Goal: Information Seeking & Learning: Find specific page/section

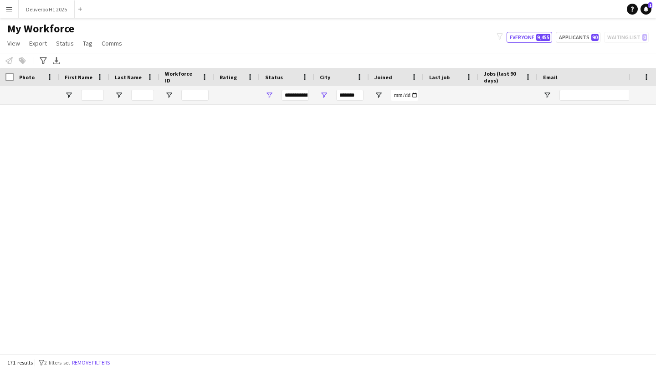
scroll to position [2219, 0]
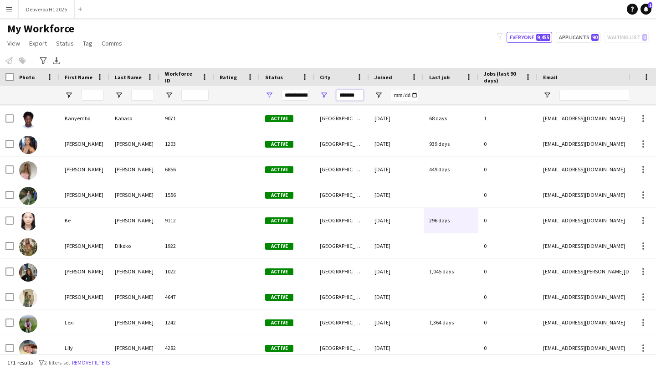
drag, startPoint x: 361, startPoint y: 95, endPoint x: 329, endPoint y: 94, distance: 32.4
click at [329, 94] on div "*******" at bounding box center [341, 95] width 55 height 18
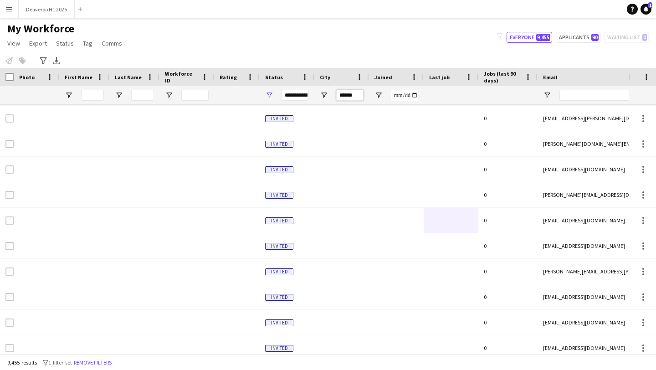
type input "******"
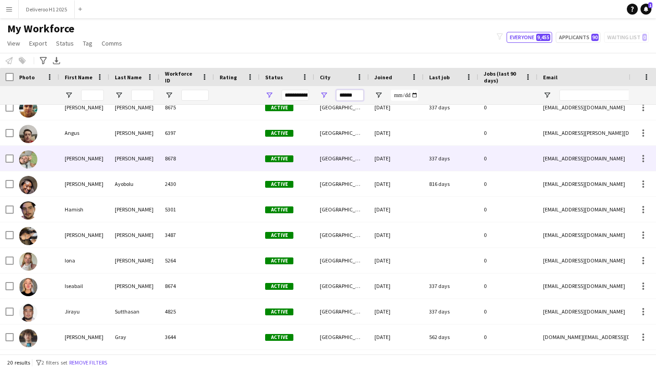
scroll to position [0, 0]
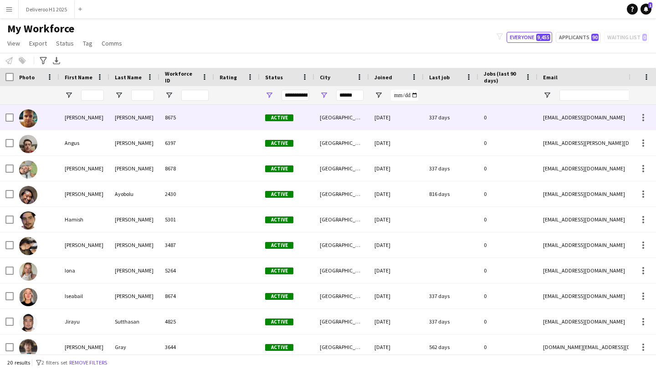
click at [394, 127] on div "[DATE]" at bounding box center [396, 117] width 55 height 25
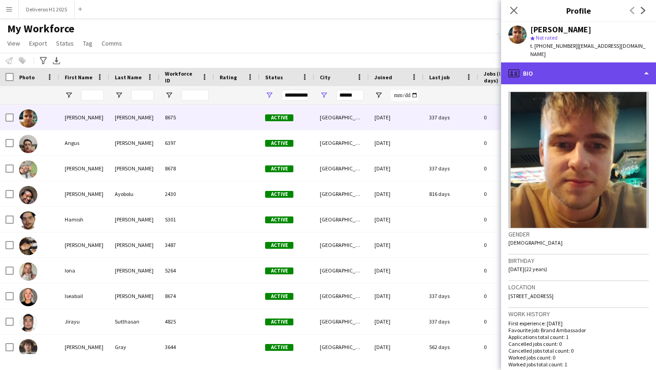
click at [578, 72] on div "profile Bio" at bounding box center [578, 73] width 155 height 22
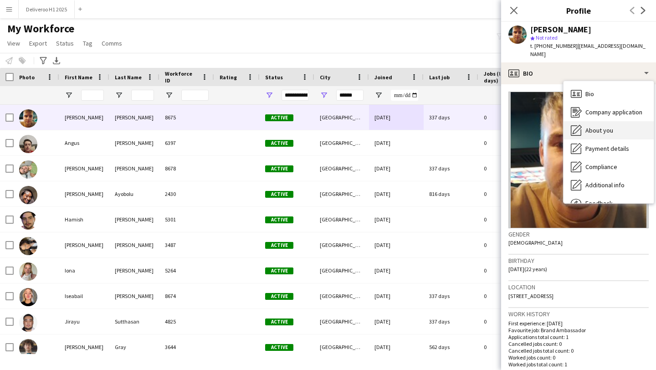
click at [621, 126] on div "About you About you" at bounding box center [609, 130] width 90 height 18
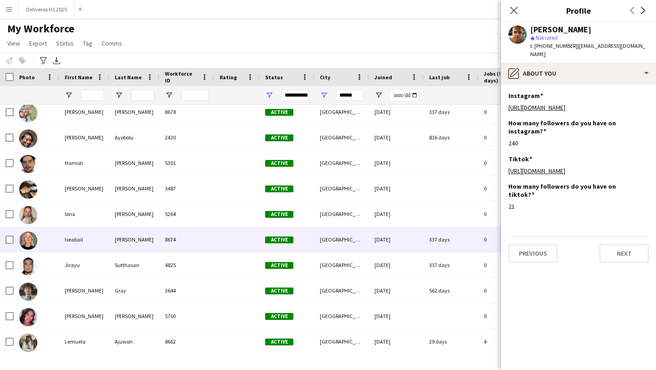
scroll to position [60, 0]
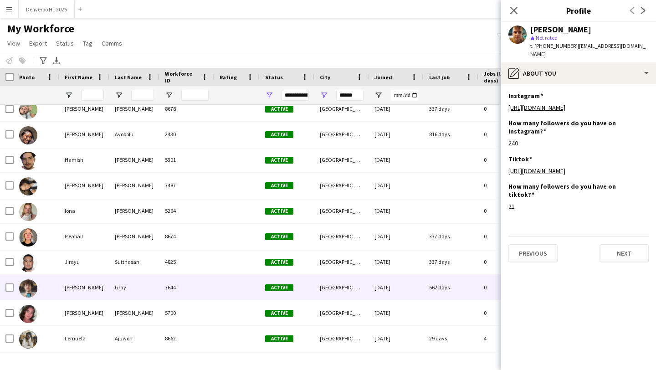
click at [416, 289] on div "[DATE]" at bounding box center [396, 287] width 55 height 25
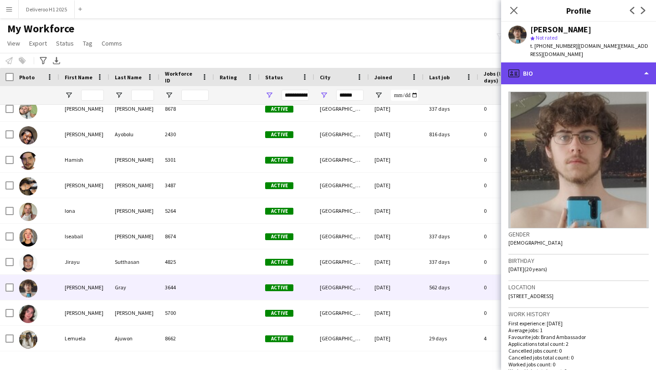
click at [628, 63] on div "profile Bio" at bounding box center [578, 73] width 155 height 22
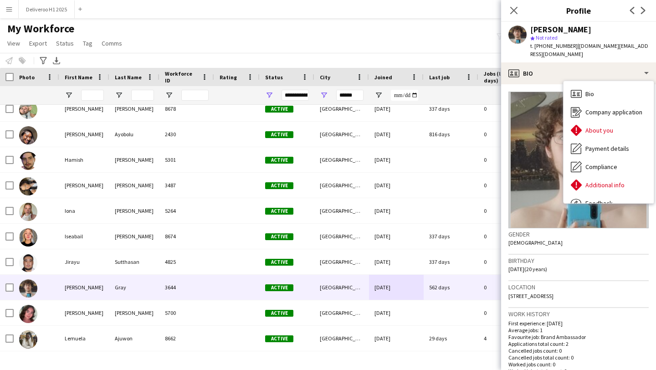
click at [555, 120] on img at bounding box center [579, 160] width 140 height 137
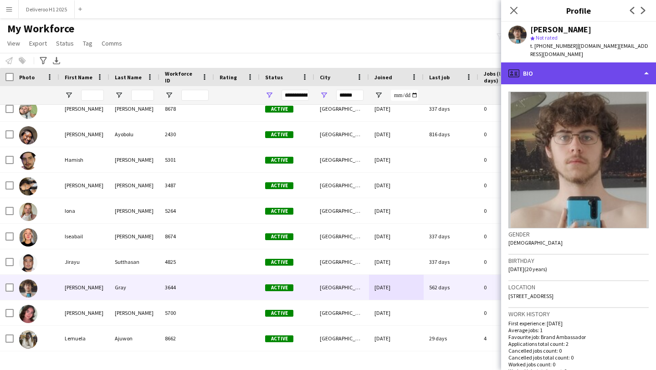
click at [615, 62] on div "profile Bio" at bounding box center [578, 73] width 155 height 22
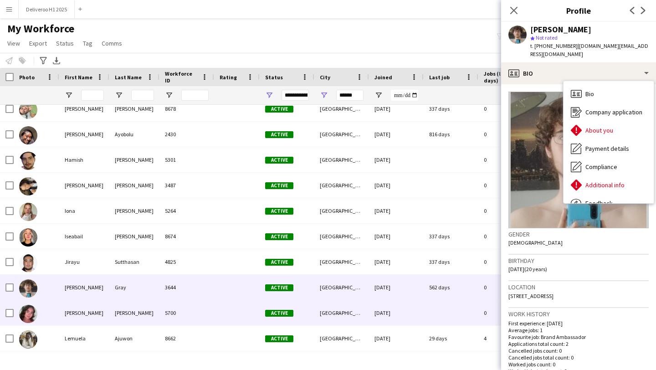
click at [400, 312] on div "[DATE]" at bounding box center [396, 312] width 55 height 25
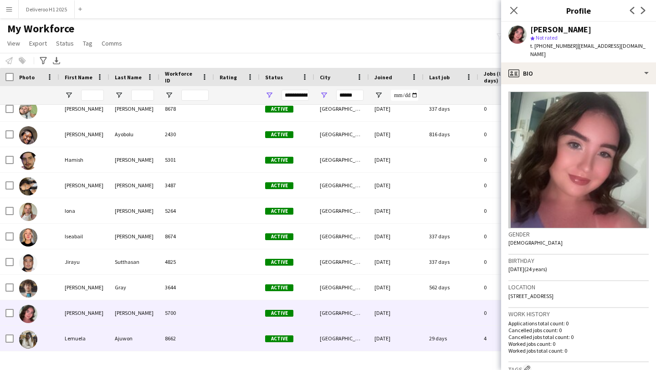
click at [397, 333] on div "[DATE]" at bounding box center [396, 338] width 55 height 25
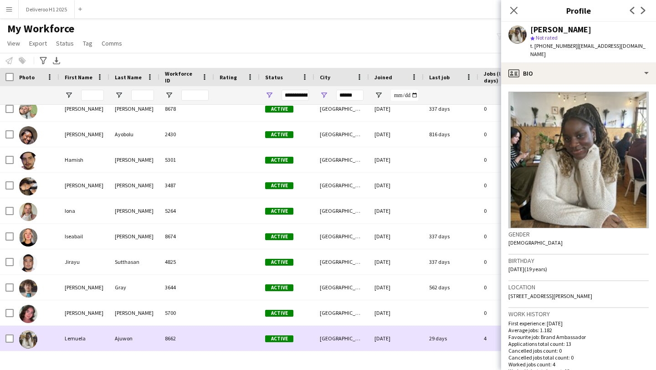
scroll to position [0, 0]
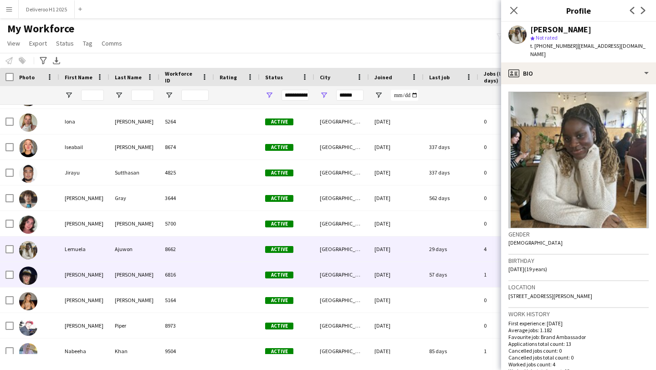
click at [428, 267] on div "57 days" at bounding box center [451, 274] width 55 height 25
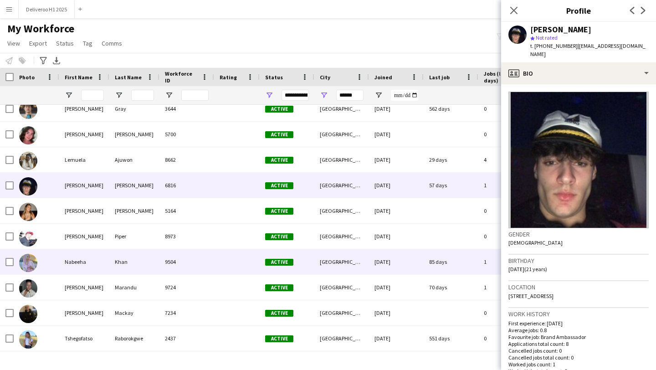
click at [427, 270] on div "85 days" at bounding box center [451, 261] width 55 height 25
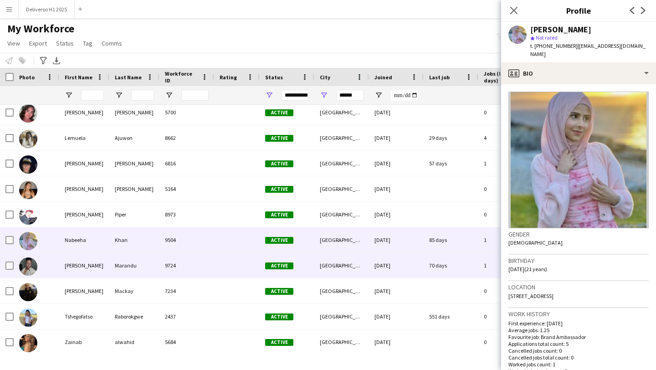
click at [432, 273] on div "70 days" at bounding box center [451, 265] width 55 height 25
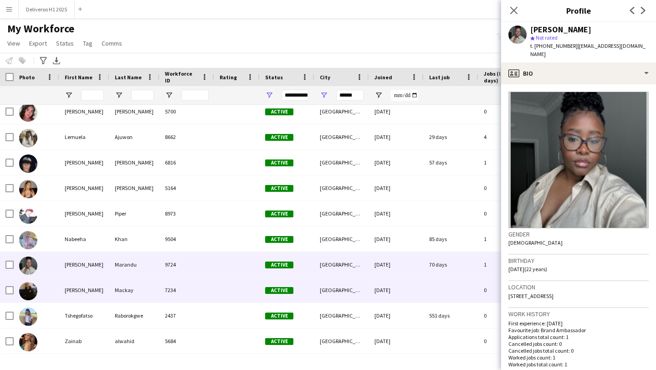
click at [436, 294] on div at bounding box center [451, 289] width 55 height 25
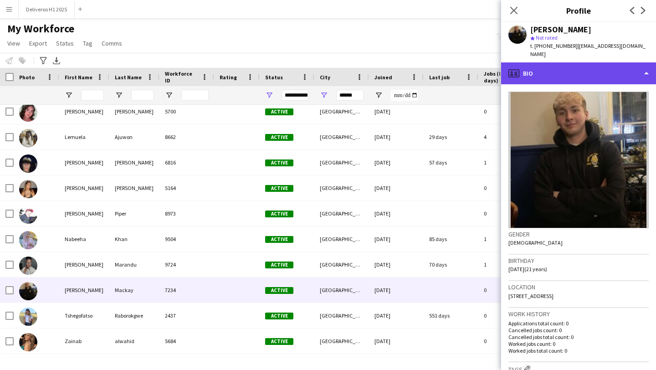
click at [590, 72] on div "profile Bio" at bounding box center [578, 73] width 155 height 22
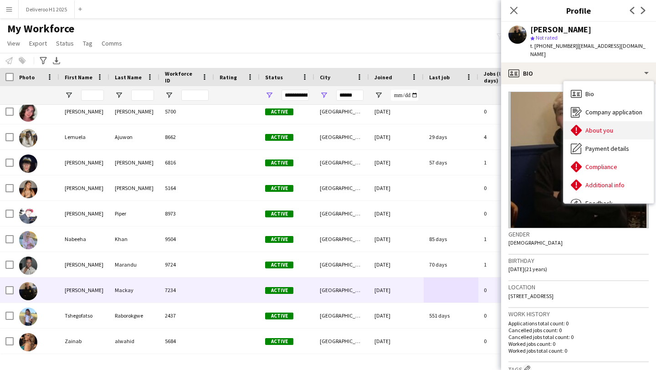
click at [607, 126] on span "About you" at bounding box center [600, 130] width 28 height 8
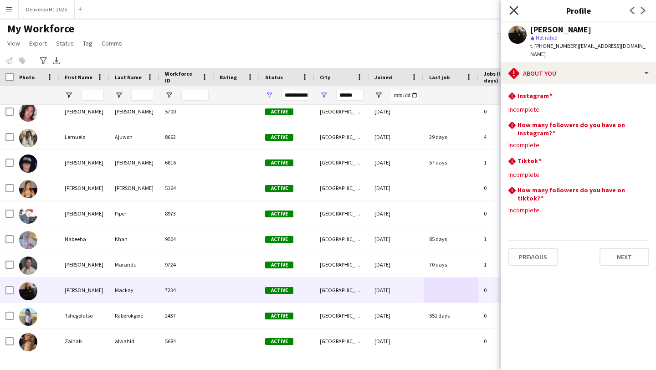
click at [512, 12] on icon at bounding box center [513, 10] width 9 height 9
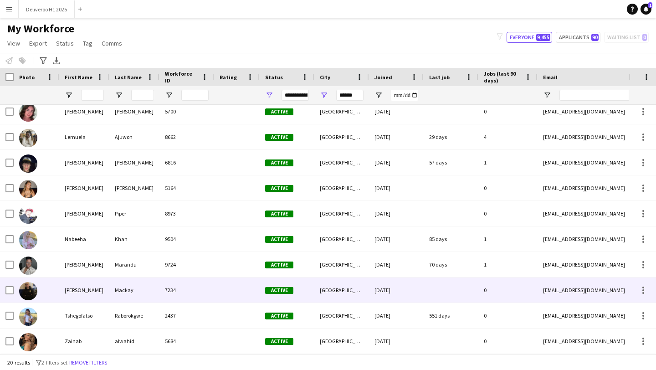
click at [468, 293] on div at bounding box center [451, 289] width 55 height 25
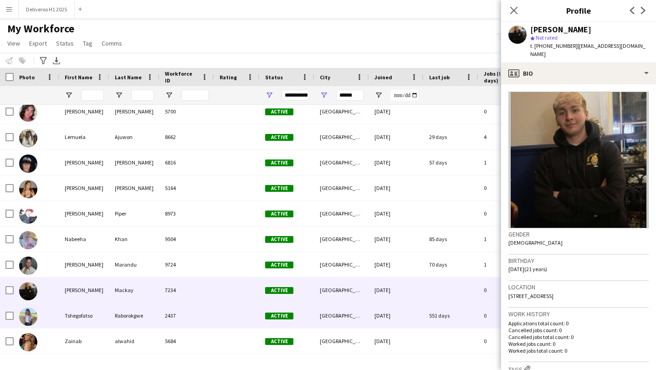
click at [394, 318] on div "[DATE]" at bounding box center [396, 315] width 55 height 25
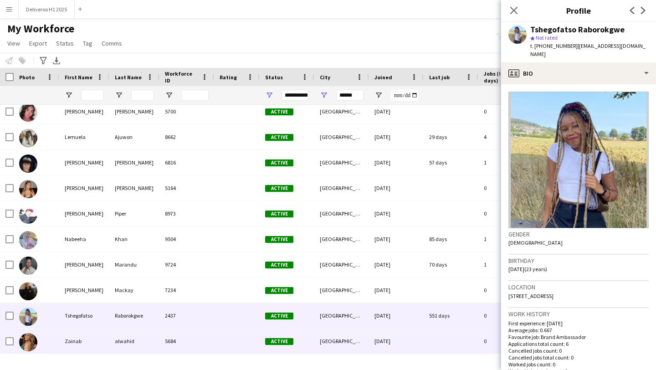
drag, startPoint x: 390, startPoint y: 338, endPoint x: 426, endPoint y: 169, distance: 172.9
click at [390, 338] on div "[DATE]" at bounding box center [396, 341] width 55 height 25
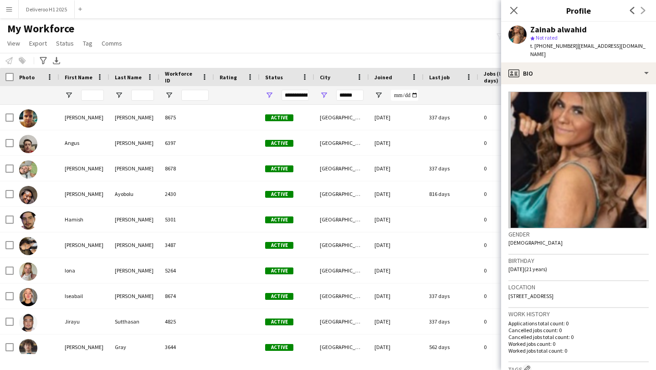
click at [507, 12] on div "Close pop-in" at bounding box center [514, 10] width 26 height 21
click at [509, 11] on icon "Close pop-in" at bounding box center [513, 10] width 9 height 9
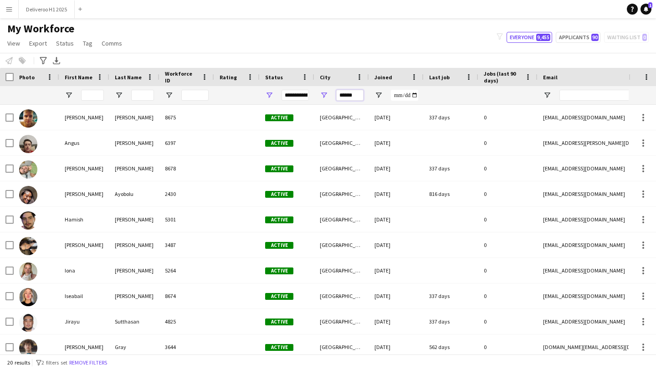
drag, startPoint x: 358, startPoint y: 98, endPoint x: 333, endPoint y: 97, distance: 25.6
click at [333, 97] on div "******" at bounding box center [341, 95] width 55 height 18
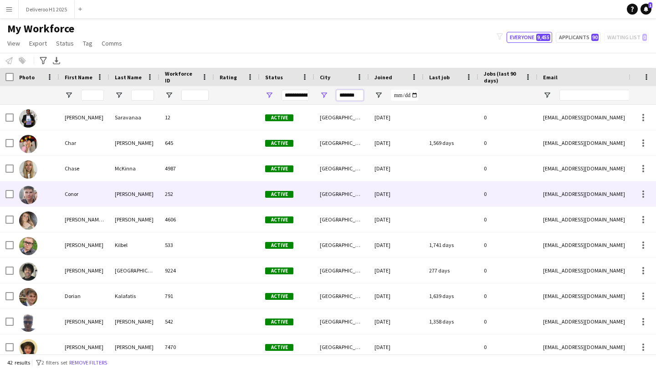
type input "*******"
click at [299, 192] on div "Active" at bounding box center [287, 193] width 55 height 25
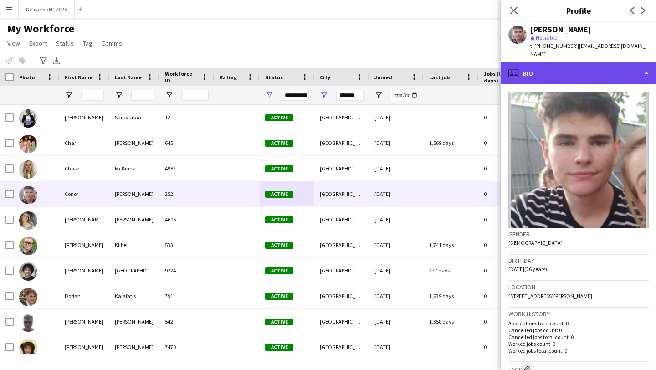
click at [609, 63] on div "profile Bio" at bounding box center [578, 73] width 155 height 22
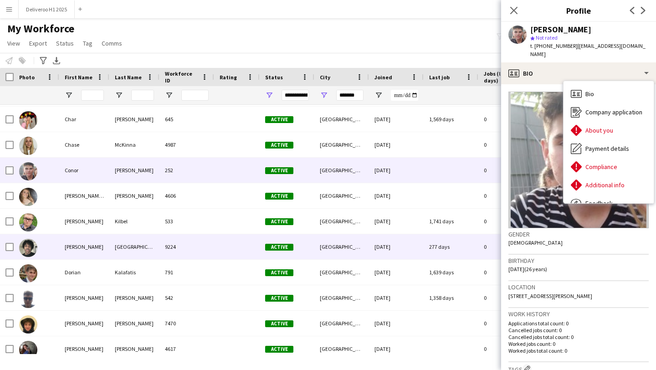
click at [396, 256] on div "[DATE]" at bounding box center [396, 246] width 55 height 25
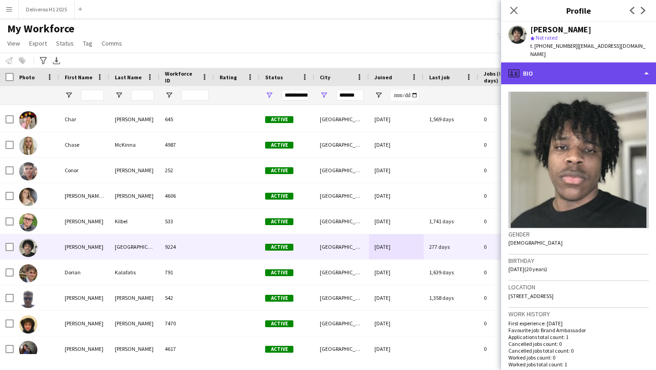
click at [584, 65] on div "profile Bio" at bounding box center [578, 73] width 155 height 22
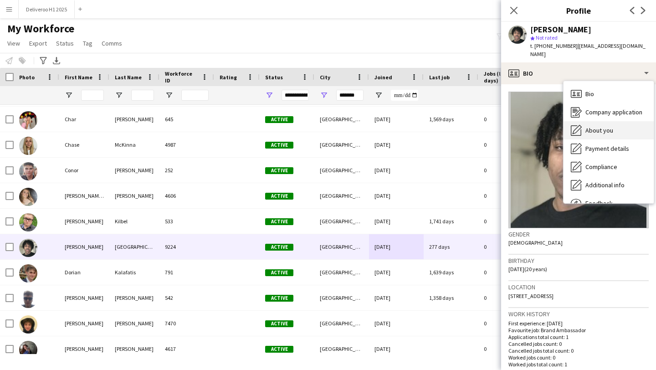
click at [593, 126] on span "About you" at bounding box center [600, 130] width 28 height 8
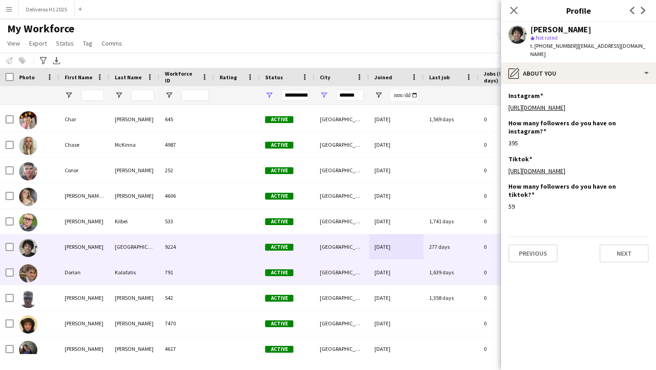
scroll to position [26, 0]
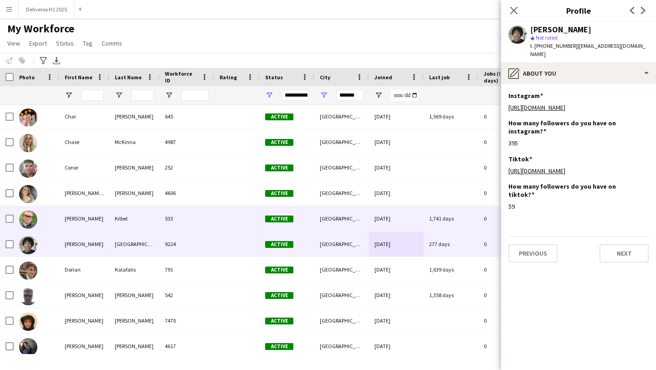
click at [453, 224] on div "1,741 days" at bounding box center [451, 218] width 55 height 25
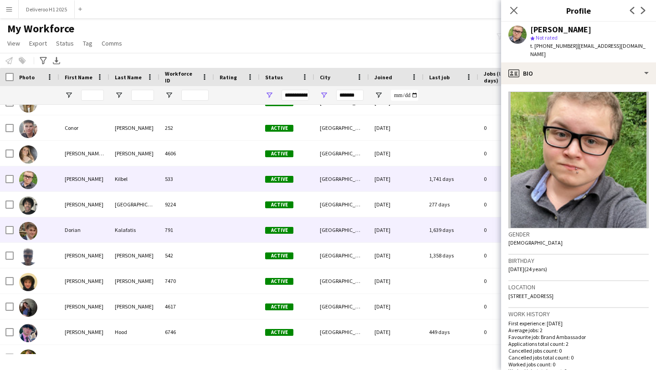
scroll to position [72, 0]
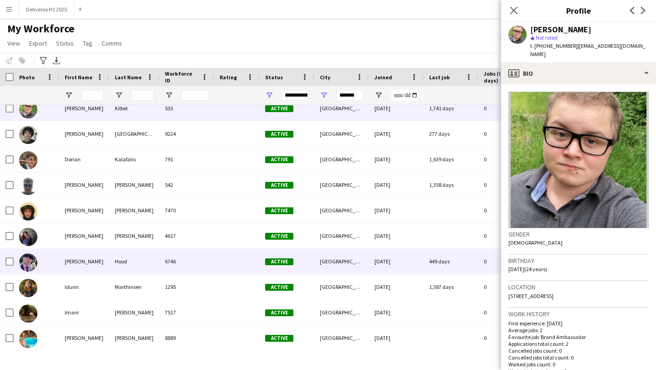
click at [440, 260] on div "449 days" at bounding box center [451, 261] width 55 height 25
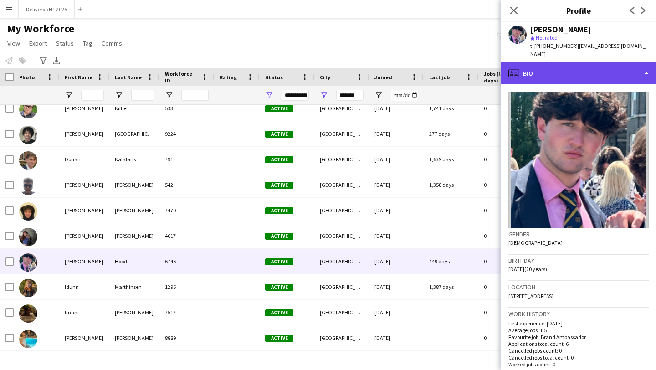
click at [565, 71] on div "profile Bio" at bounding box center [578, 73] width 155 height 22
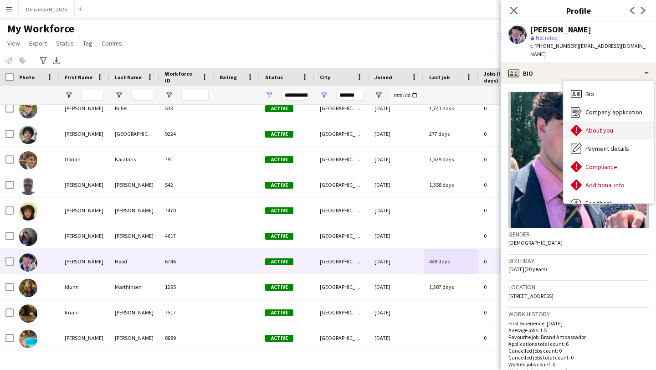
click at [592, 126] on span "About you" at bounding box center [600, 130] width 28 height 8
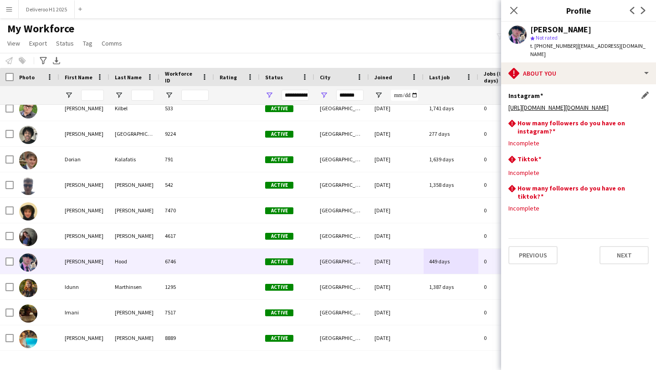
click at [547, 103] on link "[URL][DOMAIN_NAME][DOMAIN_NAME]" at bounding box center [559, 107] width 100 height 8
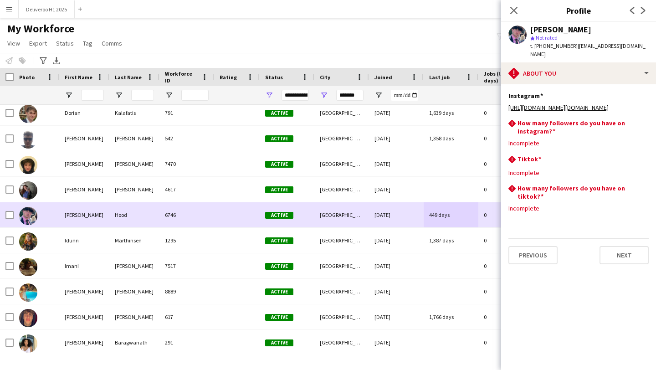
click at [332, 221] on div "[GEOGRAPHIC_DATA]" at bounding box center [341, 214] width 55 height 25
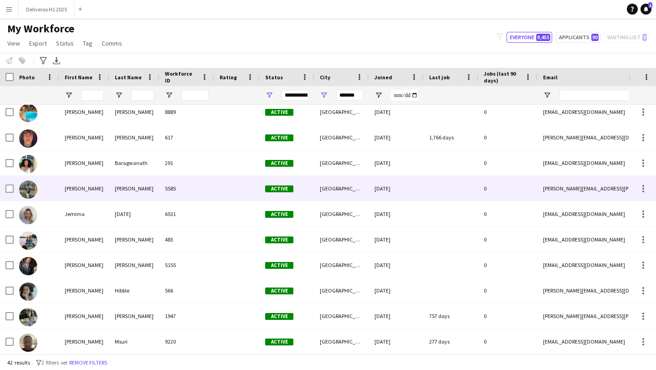
click at [354, 197] on div "[GEOGRAPHIC_DATA]" at bounding box center [341, 188] width 55 height 25
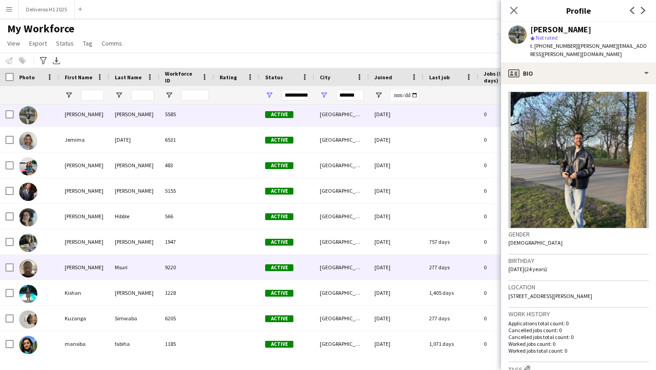
click at [348, 270] on div "[GEOGRAPHIC_DATA]" at bounding box center [341, 267] width 55 height 25
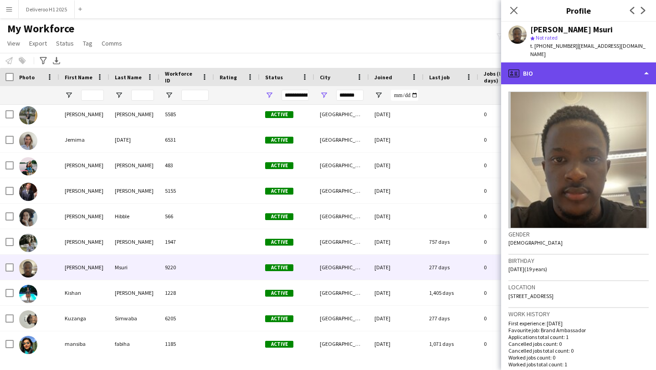
click at [590, 63] on div "profile Bio" at bounding box center [578, 73] width 155 height 22
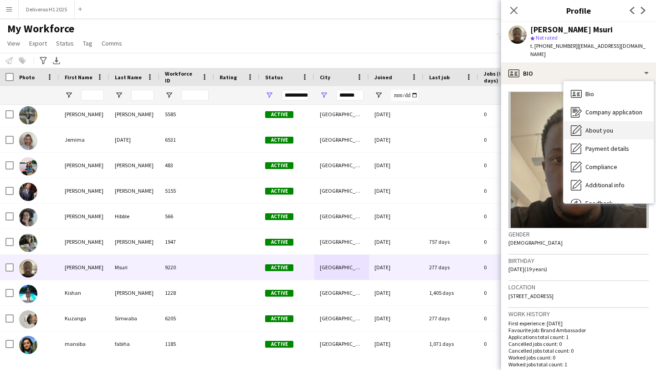
click at [591, 126] on span "About you" at bounding box center [600, 130] width 28 height 8
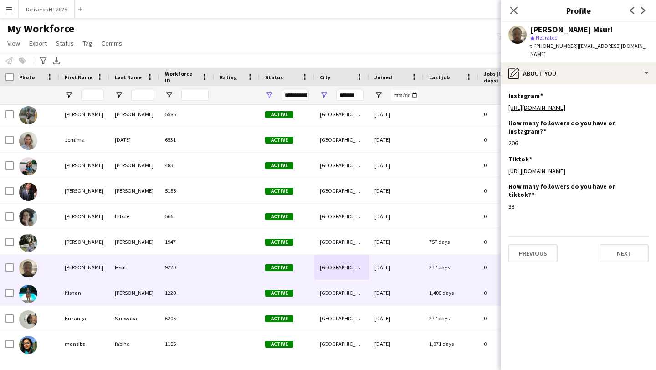
click at [397, 290] on div "[DATE]" at bounding box center [396, 292] width 55 height 25
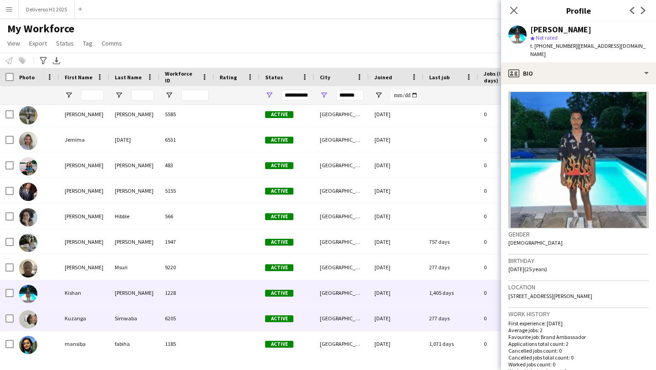
click at [392, 313] on div "[DATE]" at bounding box center [396, 318] width 55 height 25
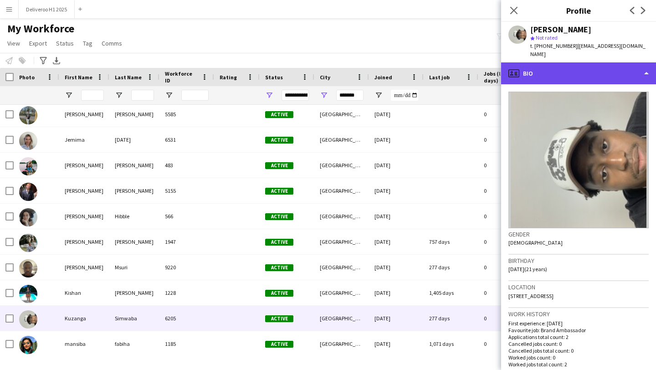
click at [603, 67] on div "profile Bio" at bounding box center [578, 73] width 155 height 22
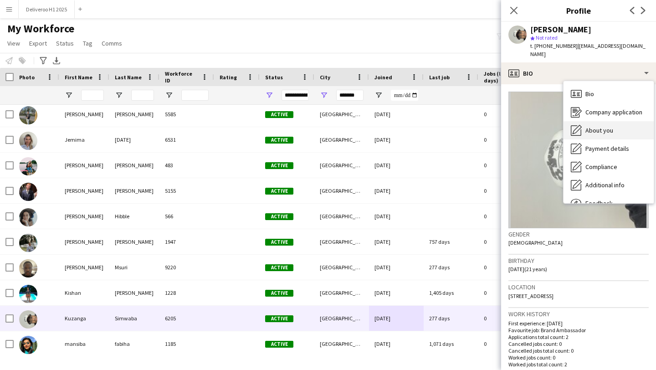
click at [613, 121] on div "About you About you" at bounding box center [609, 130] width 90 height 18
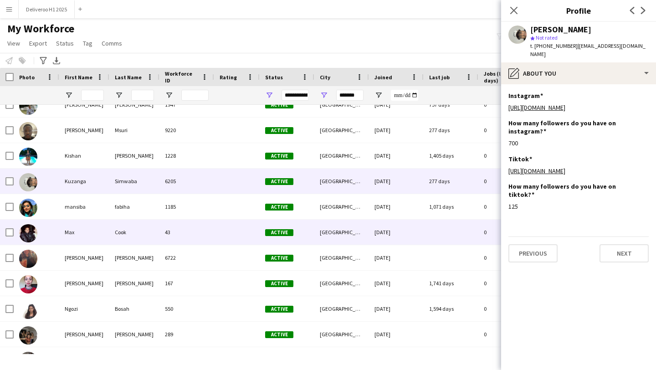
click at [428, 229] on div at bounding box center [451, 232] width 55 height 25
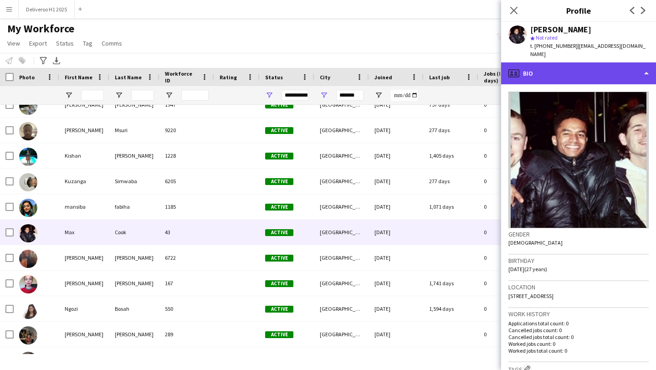
click at [577, 71] on div "profile Bio" at bounding box center [578, 73] width 155 height 22
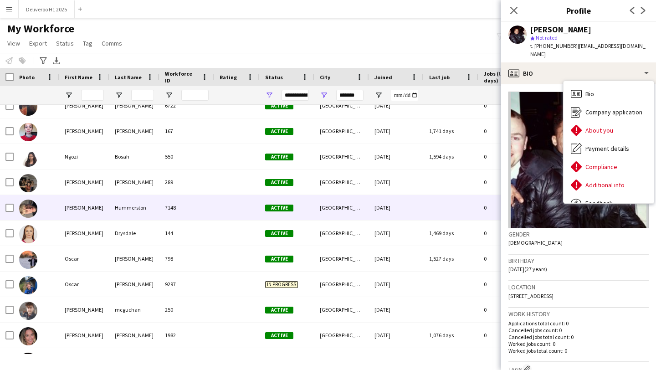
click at [413, 206] on div "[DATE]" at bounding box center [396, 207] width 55 height 25
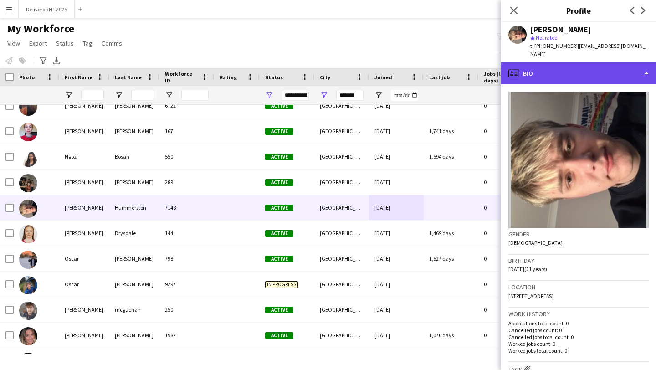
click at [529, 66] on div "profile Bio" at bounding box center [578, 73] width 155 height 22
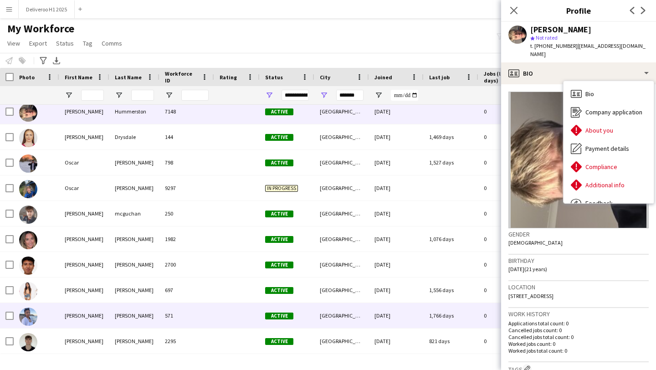
click at [421, 326] on div "[DATE]" at bounding box center [396, 315] width 55 height 25
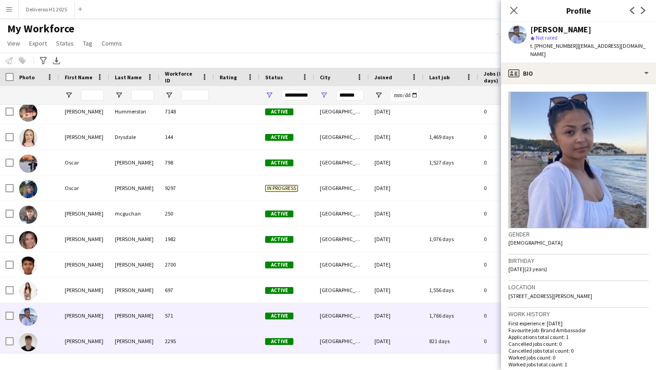
click at [415, 341] on div "[DATE]" at bounding box center [396, 341] width 55 height 25
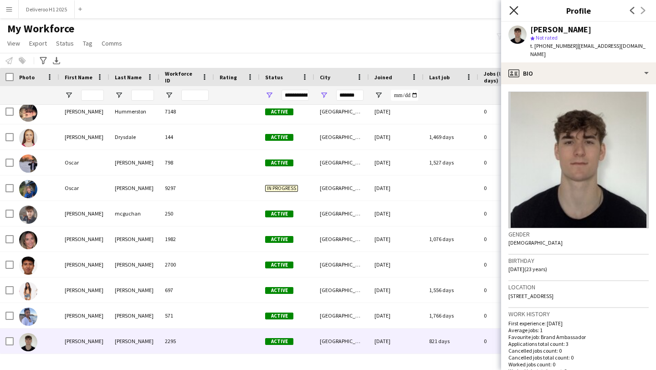
click at [517, 12] on icon "Close pop-in" at bounding box center [513, 10] width 9 height 9
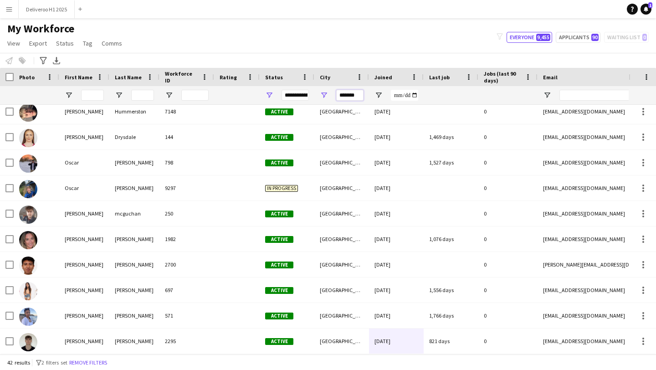
drag, startPoint x: 358, startPoint y: 96, endPoint x: 330, endPoint y: 97, distance: 28.3
click at [329, 97] on div "*******" at bounding box center [341, 95] width 55 height 18
type input "*"
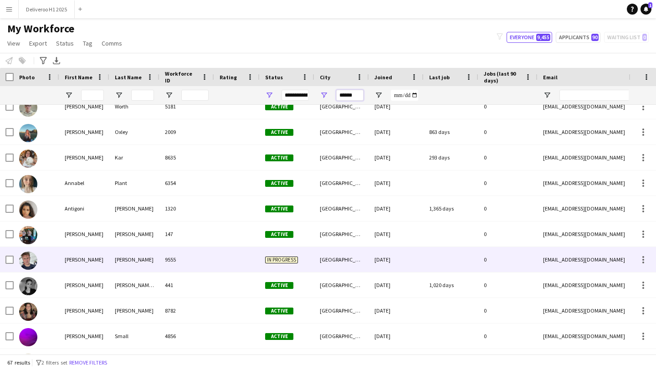
type input "******"
click at [329, 265] on div "[GEOGRAPHIC_DATA]" at bounding box center [341, 259] width 55 height 25
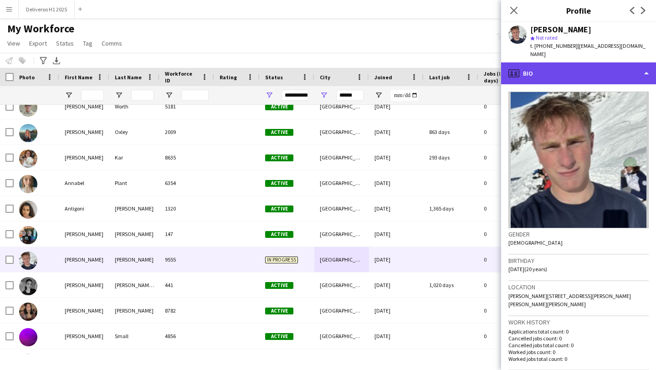
click at [556, 71] on div "profile Bio" at bounding box center [578, 73] width 155 height 22
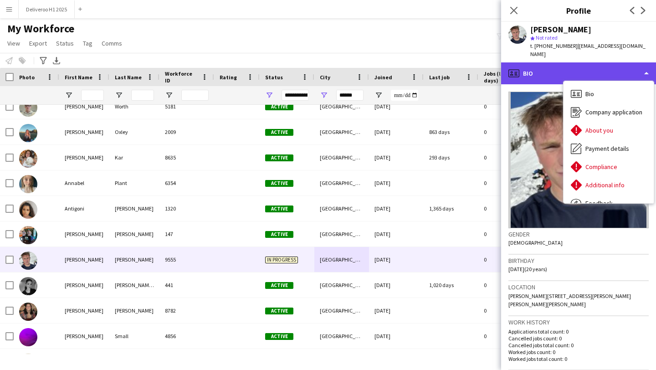
click at [556, 70] on div "profile Bio" at bounding box center [578, 73] width 155 height 22
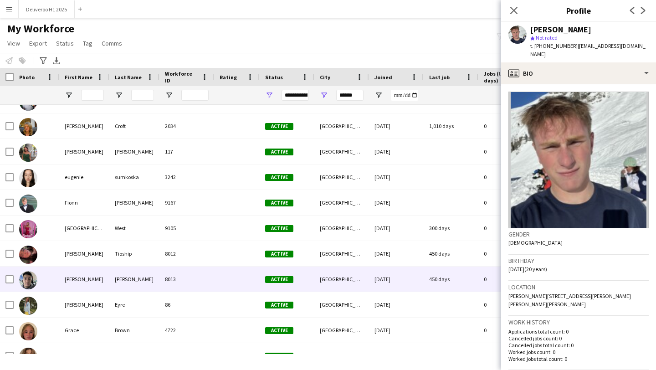
click at [379, 276] on div "[DATE]" at bounding box center [396, 279] width 55 height 25
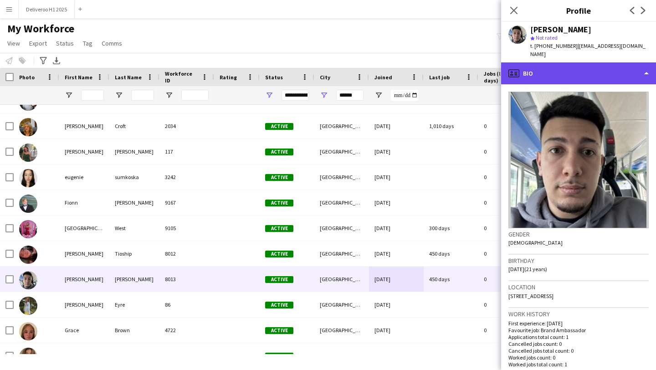
click at [555, 67] on div "profile Bio" at bounding box center [578, 73] width 155 height 22
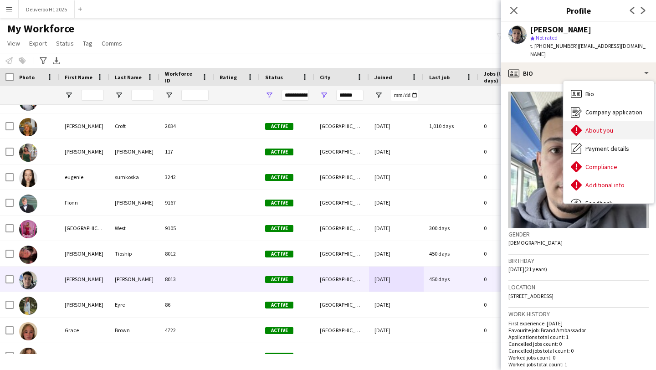
click at [583, 121] on div "About you About you" at bounding box center [609, 130] width 90 height 18
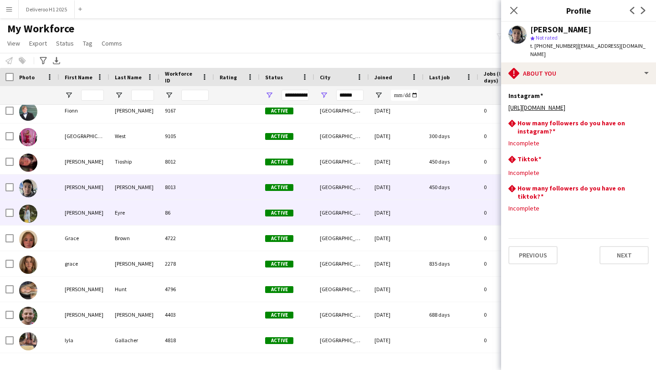
click at [451, 211] on div at bounding box center [451, 212] width 55 height 25
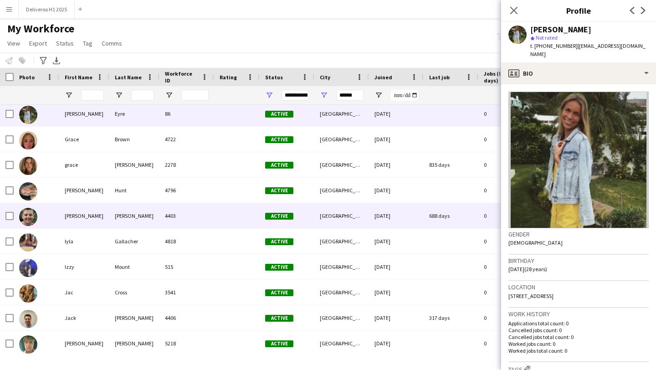
click at [436, 223] on div "688 days" at bounding box center [451, 215] width 55 height 25
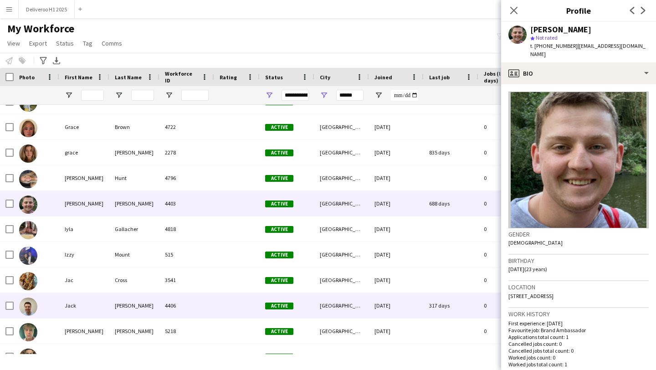
click at [422, 305] on div "[DATE]" at bounding box center [396, 305] width 55 height 25
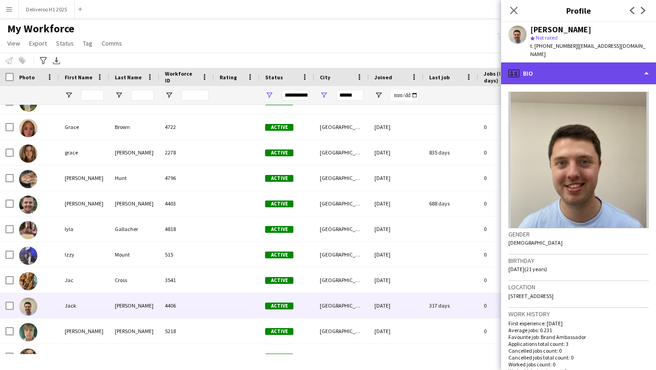
click at [560, 63] on div "profile Bio" at bounding box center [578, 73] width 155 height 22
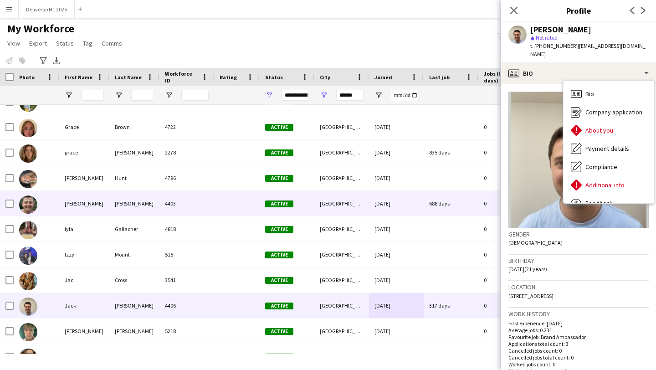
click at [403, 199] on div "[DATE]" at bounding box center [396, 203] width 55 height 25
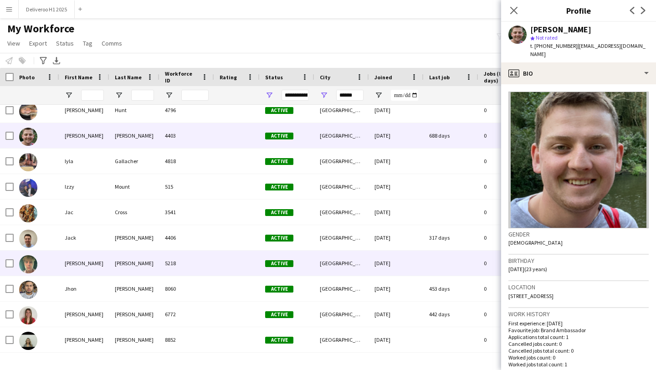
click at [403, 254] on div "[DATE]" at bounding box center [396, 263] width 55 height 25
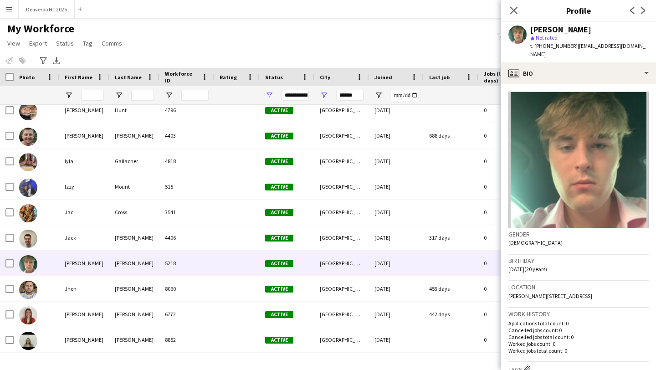
click at [533, 86] on app-crew-profile-bio "Gender [DEMOGRAPHIC_DATA] Birthday [DEMOGRAPHIC_DATA] (20 years) Location [PERS…" at bounding box center [578, 227] width 155 height 286
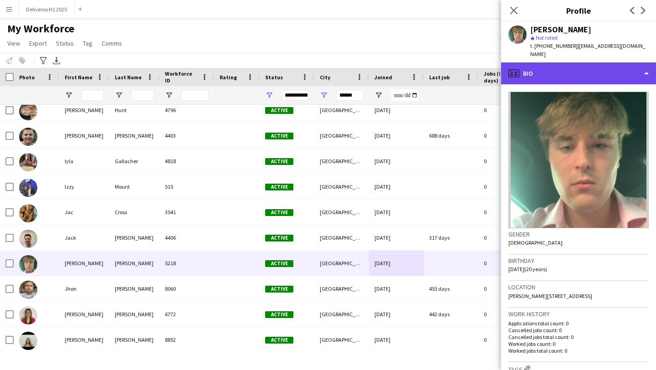
click at [537, 79] on div "profile Bio" at bounding box center [578, 73] width 155 height 22
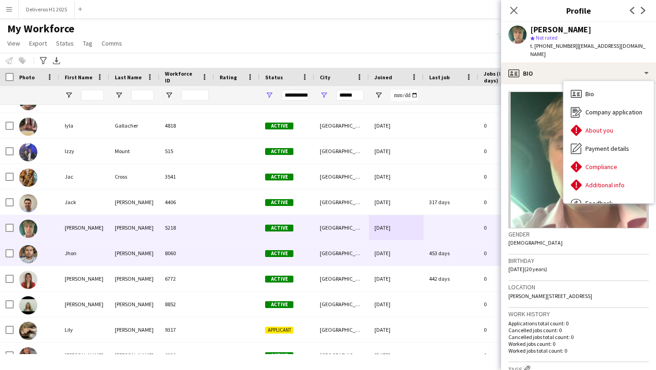
click at [422, 259] on div "[DATE]" at bounding box center [396, 253] width 55 height 25
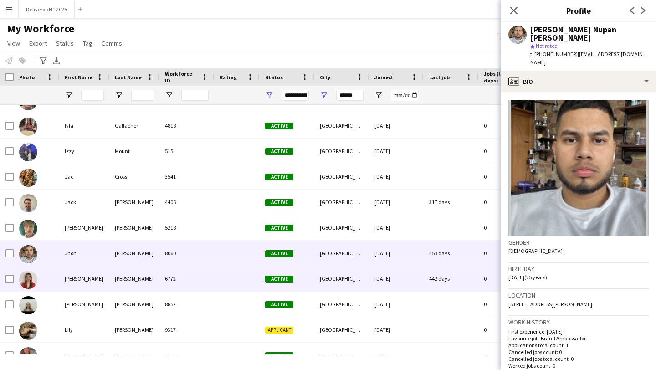
click at [462, 273] on div "442 days" at bounding box center [451, 278] width 55 height 25
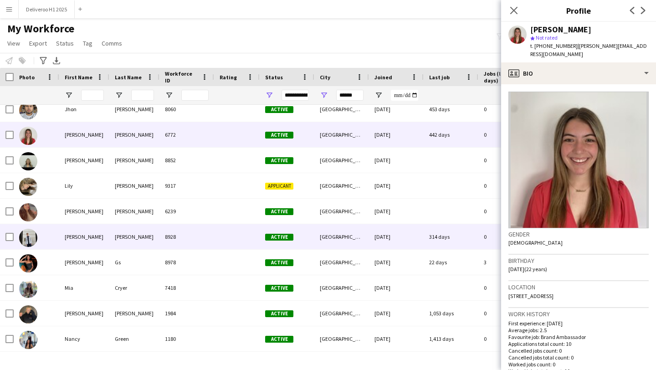
click at [474, 244] on div "314 days" at bounding box center [451, 236] width 55 height 25
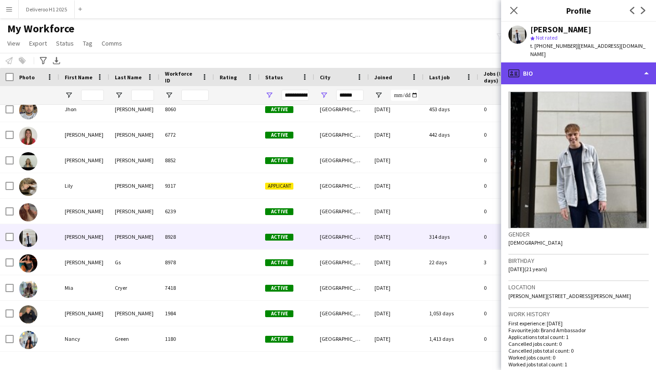
click at [578, 62] on div "profile Bio" at bounding box center [578, 73] width 155 height 22
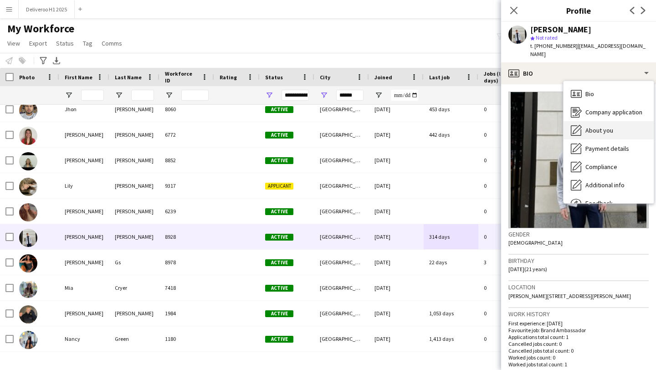
click at [582, 121] on div "About you About you" at bounding box center [609, 130] width 90 height 18
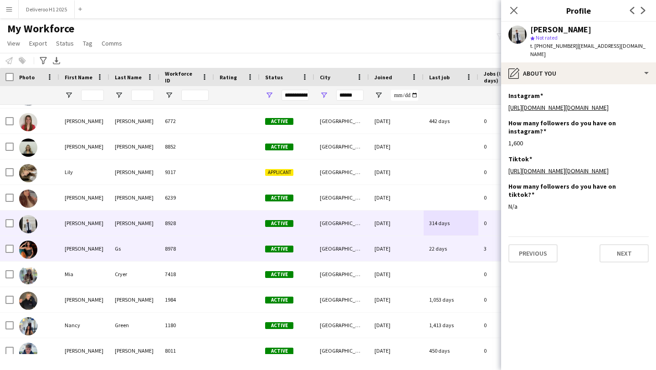
click at [399, 247] on div "[DATE]" at bounding box center [396, 248] width 55 height 25
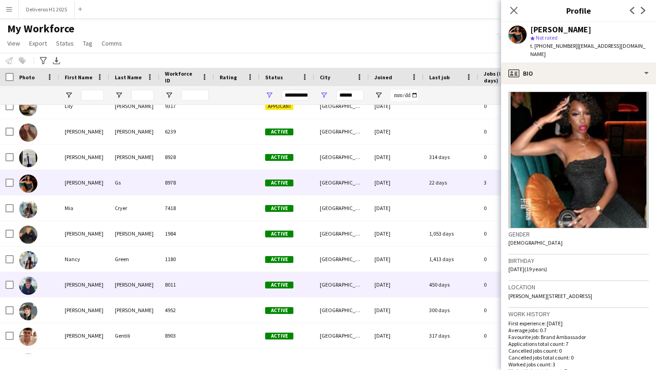
click at [405, 284] on div "[DATE]" at bounding box center [396, 284] width 55 height 25
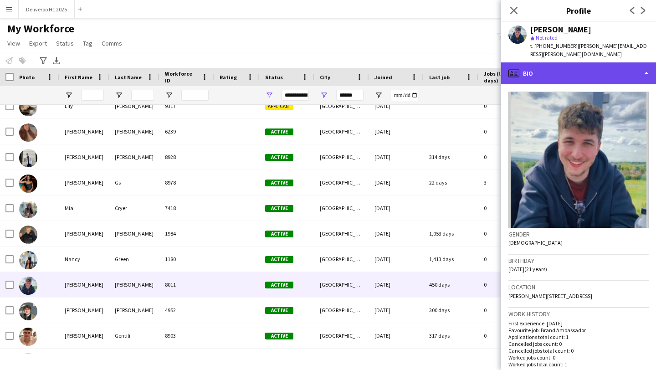
click at [593, 62] on div "profile Bio" at bounding box center [578, 73] width 155 height 22
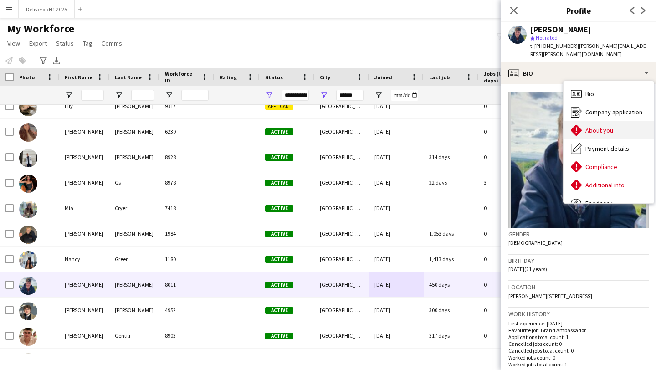
click at [588, 121] on div "About you About you" at bounding box center [609, 130] width 90 height 18
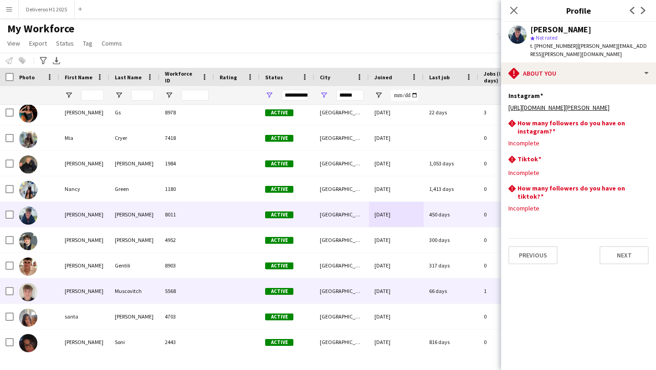
click at [370, 297] on div "[DATE]" at bounding box center [396, 290] width 55 height 25
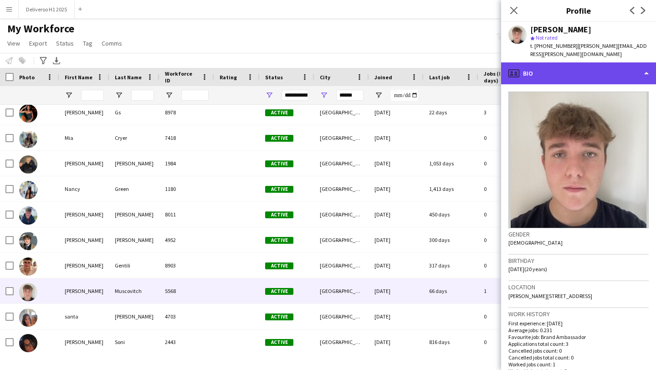
click at [564, 62] on div "profile Bio" at bounding box center [578, 73] width 155 height 22
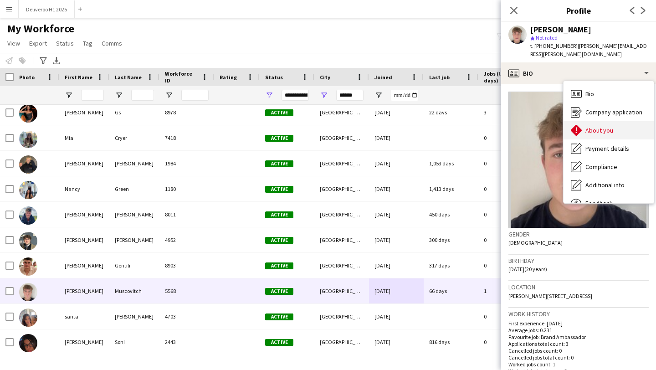
click at [581, 121] on div "About you About you" at bounding box center [609, 130] width 90 height 18
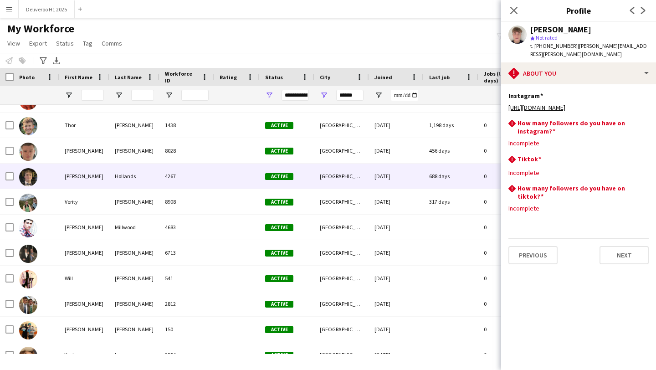
click at [370, 175] on div "[DATE]" at bounding box center [396, 176] width 55 height 25
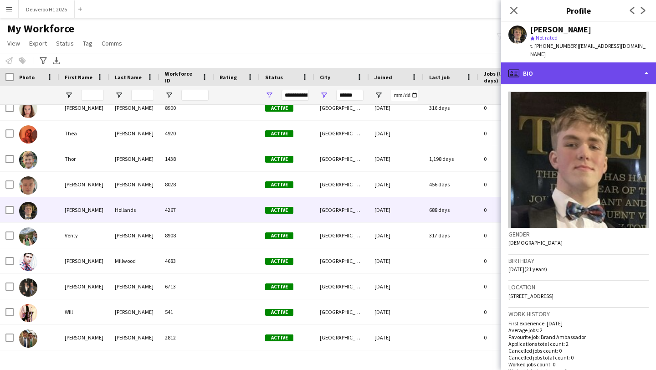
click at [535, 70] on div "profile Bio" at bounding box center [578, 73] width 155 height 22
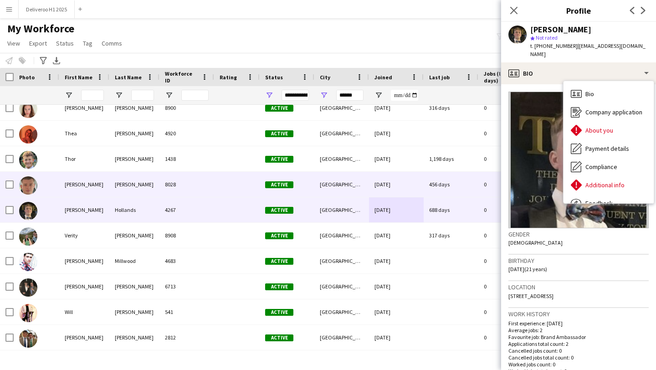
click at [390, 185] on div "[DATE]" at bounding box center [396, 184] width 55 height 25
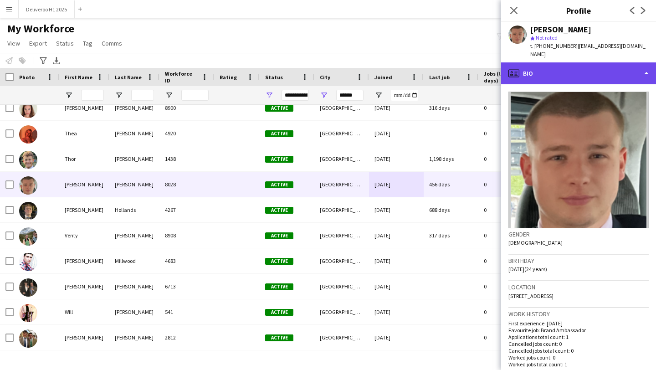
click at [561, 70] on div "profile Bio" at bounding box center [578, 73] width 155 height 22
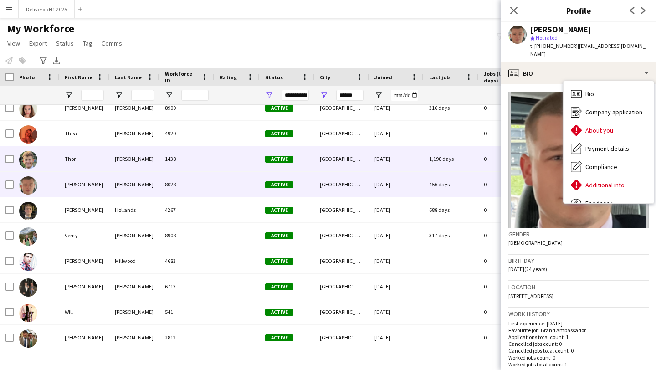
click at [403, 164] on div "[DATE]" at bounding box center [396, 158] width 55 height 25
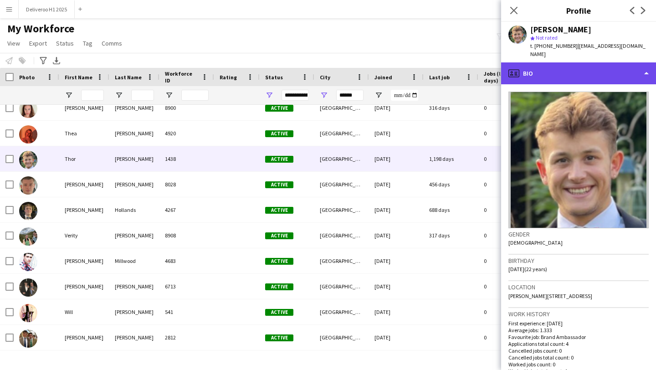
click at [547, 67] on div "profile Bio" at bounding box center [578, 73] width 155 height 22
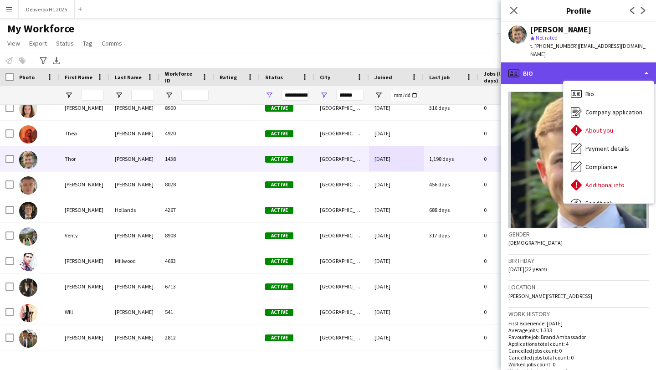
click at [547, 67] on div "profile Bio" at bounding box center [578, 73] width 155 height 22
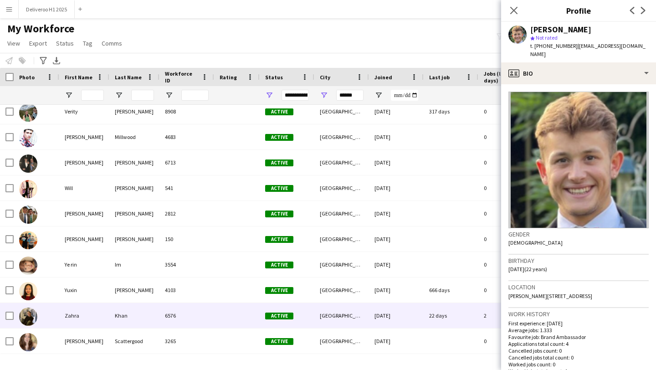
click at [426, 314] on div "22 days" at bounding box center [451, 315] width 55 height 25
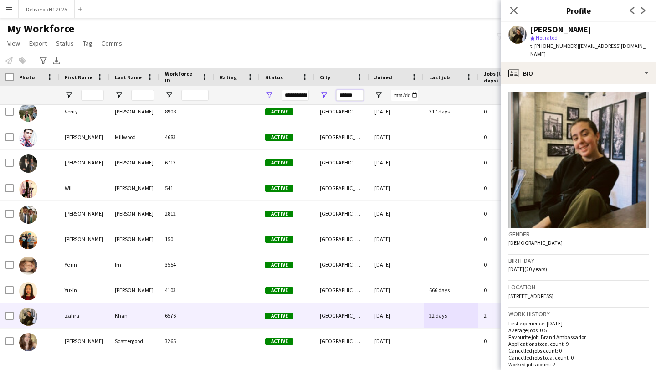
drag, startPoint x: 355, startPoint y: 97, endPoint x: 324, endPoint y: 96, distance: 31.9
click at [324, 96] on div "******" at bounding box center [341, 95] width 55 height 18
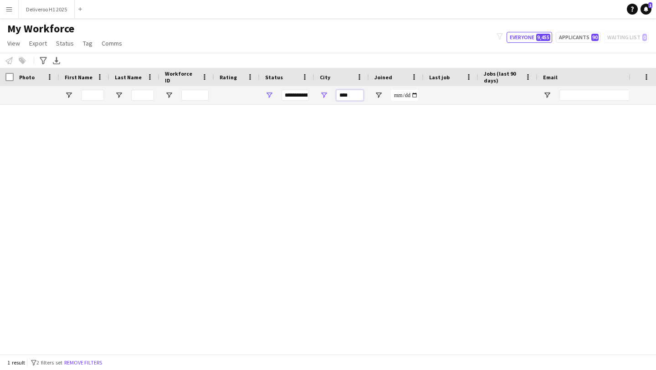
scroll to position [0, 0]
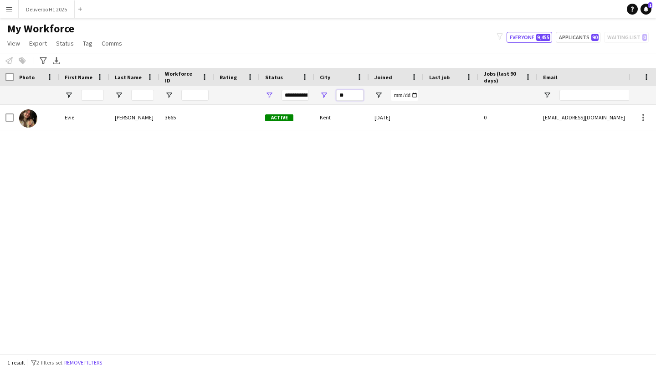
type input "*"
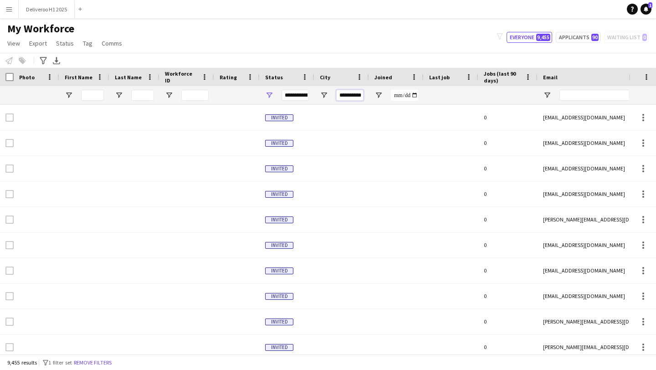
scroll to position [0, 2]
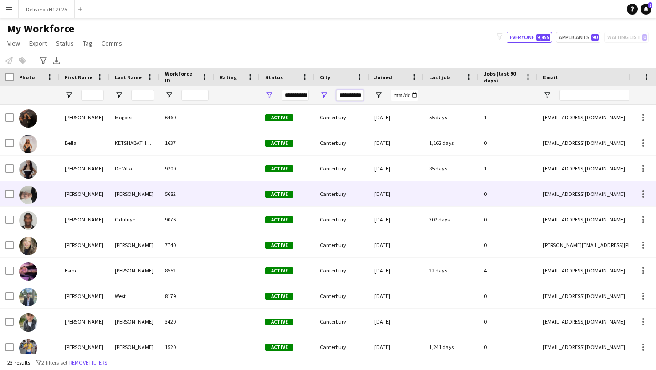
type input "**********"
click at [307, 192] on div "Active" at bounding box center [287, 193] width 55 height 25
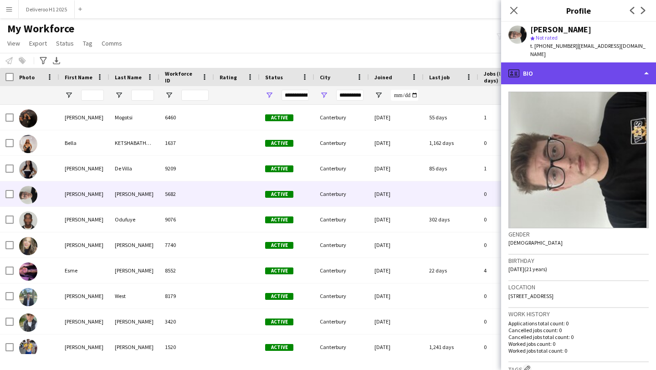
click at [555, 62] on div "profile Bio" at bounding box center [578, 73] width 155 height 22
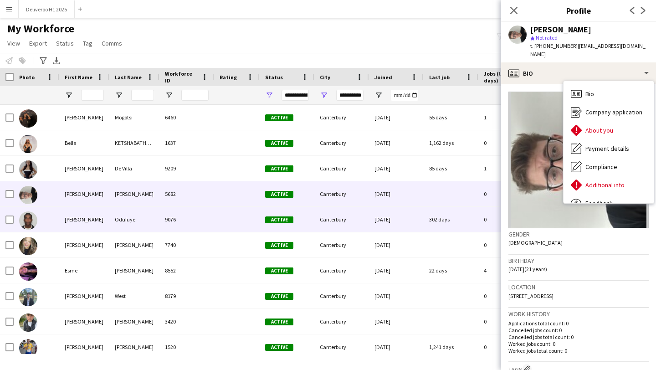
click at [385, 213] on div "[DATE]" at bounding box center [396, 219] width 55 height 25
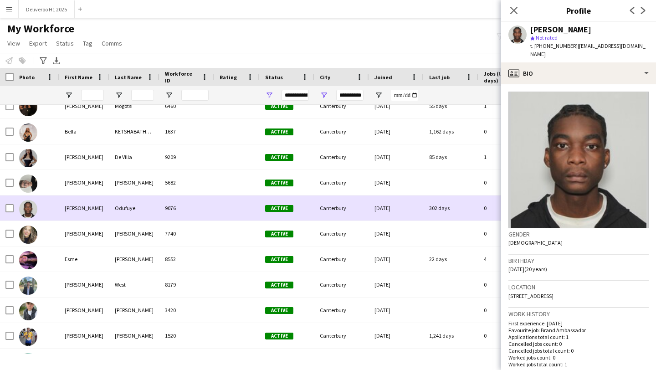
scroll to position [12, 0]
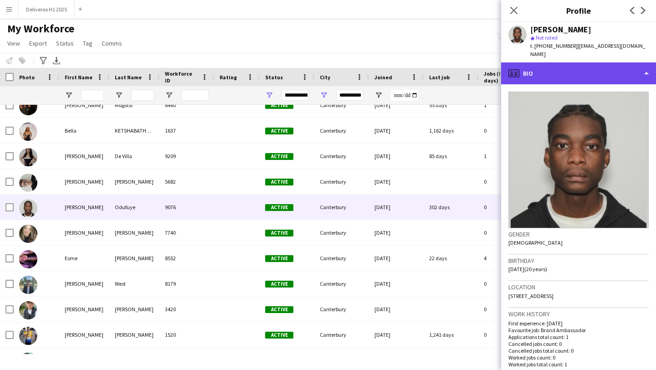
click at [578, 65] on div "profile Bio" at bounding box center [578, 73] width 155 height 22
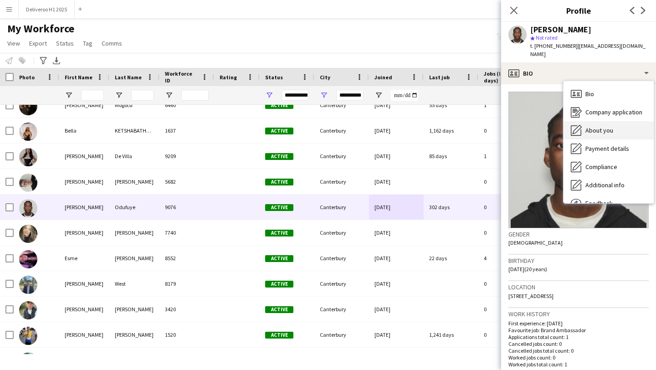
click at [583, 126] on div "About you About you" at bounding box center [609, 130] width 90 height 18
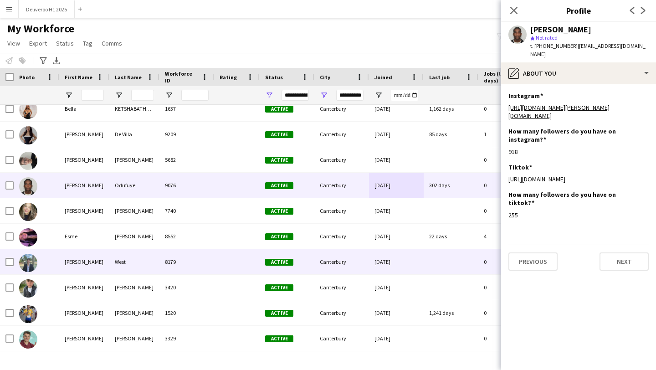
scroll to position [45, 0]
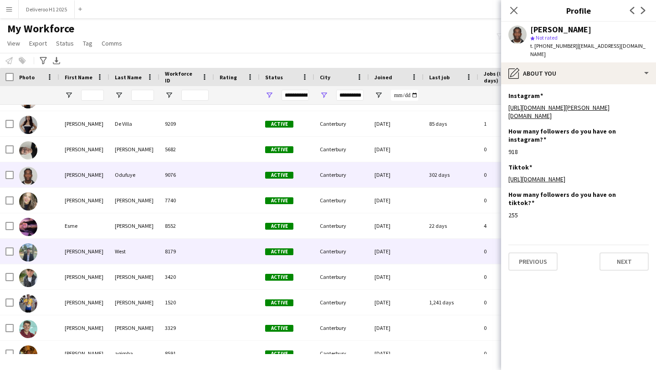
click at [444, 257] on div at bounding box center [451, 251] width 55 height 25
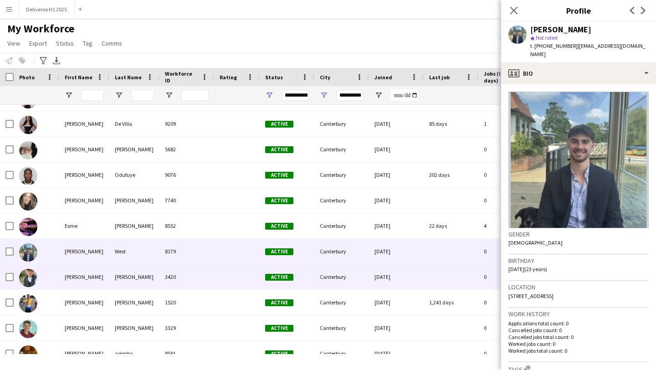
click at [434, 265] on div at bounding box center [451, 276] width 55 height 25
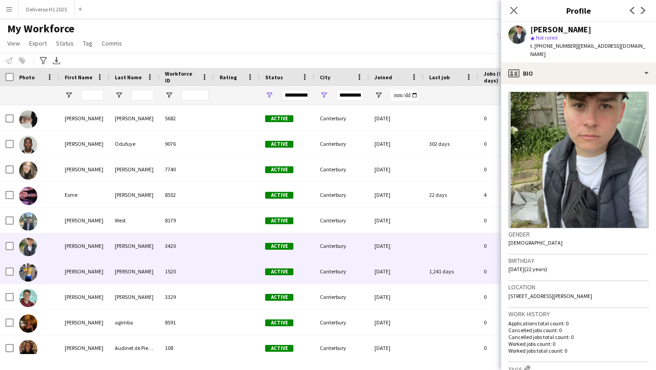
scroll to position [81, 0]
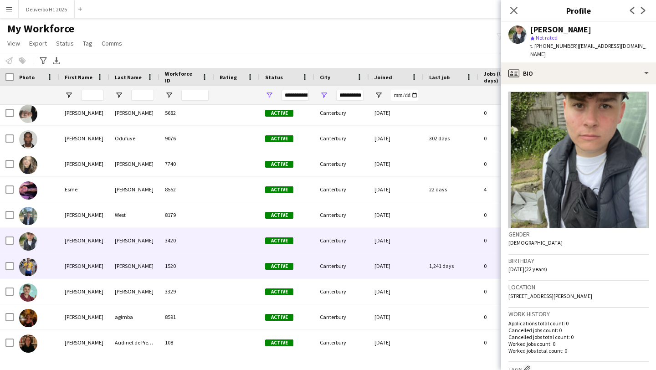
click at [434, 265] on div "1,241 days" at bounding box center [451, 265] width 55 height 25
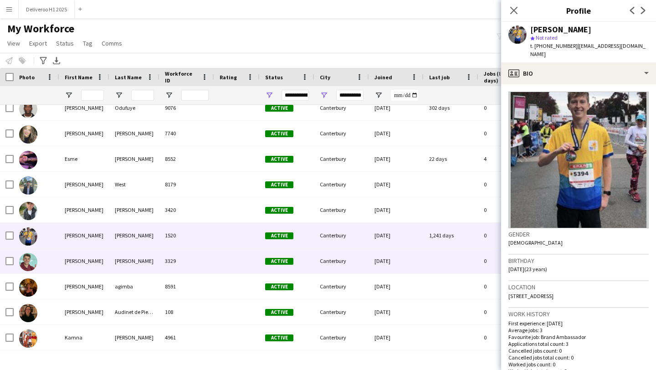
scroll to position [115, 0]
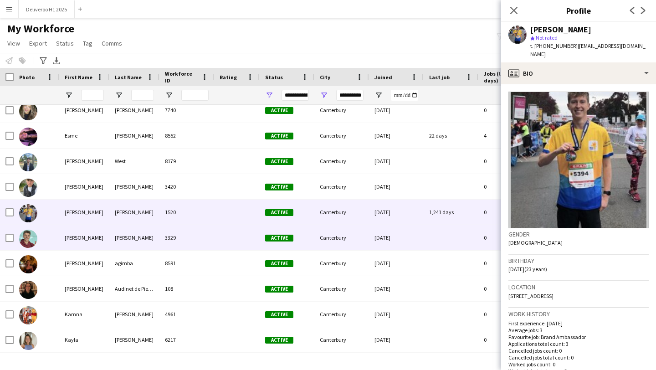
click at [441, 247] on div at bounding box center [451, 237] width 55 height 25
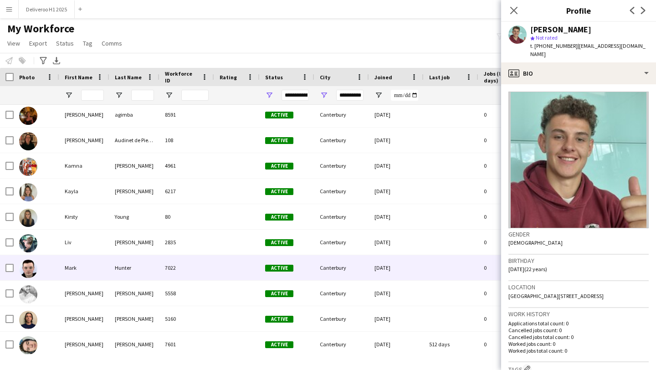
click at [437, 264] on div at bounding box center [451, 267] width 55 height 25
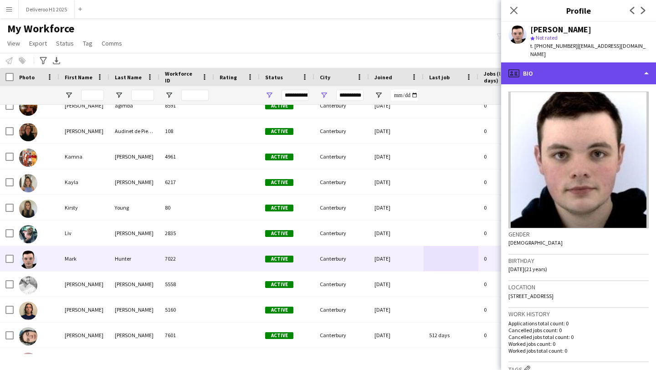
click at [551, 62] on div "profile Bio" at bounding box center [578, 73] width 155 height 22
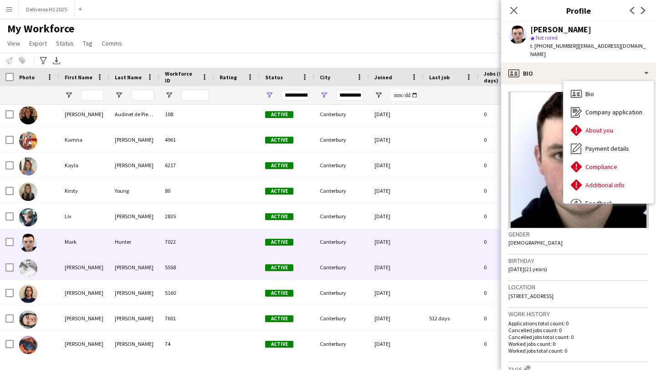
click at [400, 271] on div "[DATE]" at bounding box center [396, 267] width 55 height 25
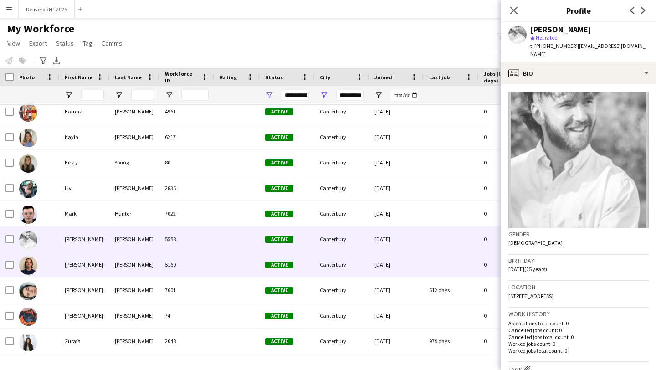
click at [400, 271] on div "[DATE]" at bounding box center [396, 264] width 55 height 25
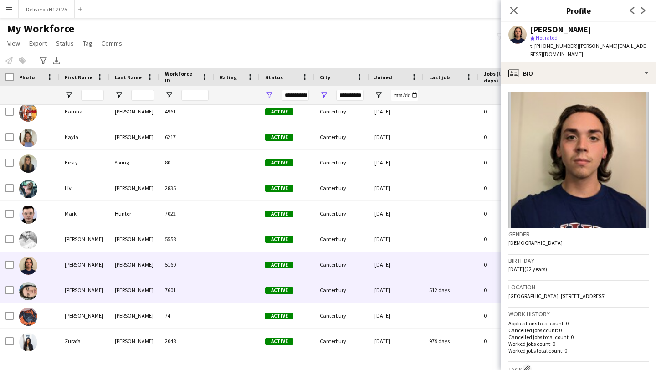
click at [399, 297] on div "[DATE]" at bounding box center [396, 289] width 55 height 25
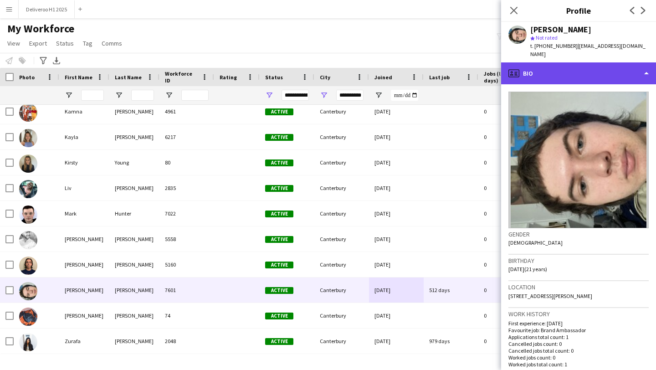
click at [553, 72] on div "profile Bio" at bounding box center [578, 73] width 155 height 22
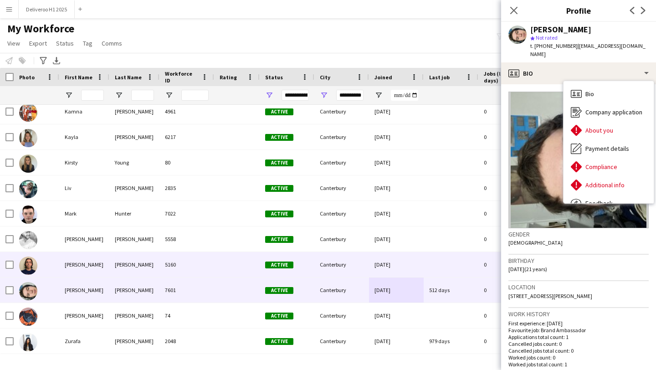
click at [415, 273] on div "[DATE]" at bounding box center [396, 264] width 55 height 25
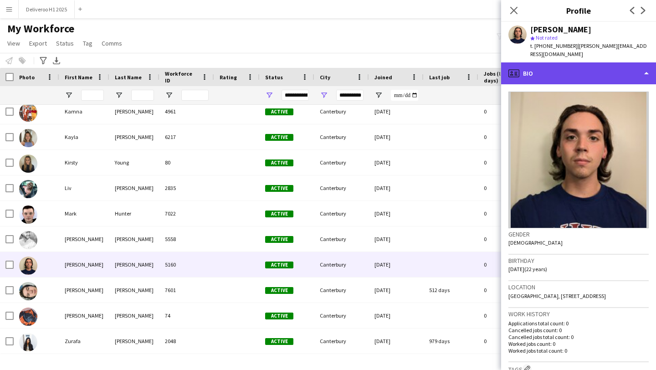
click at [544, 72] on div "profile Bio" at bounding box center [578, 73] width 155 height 22
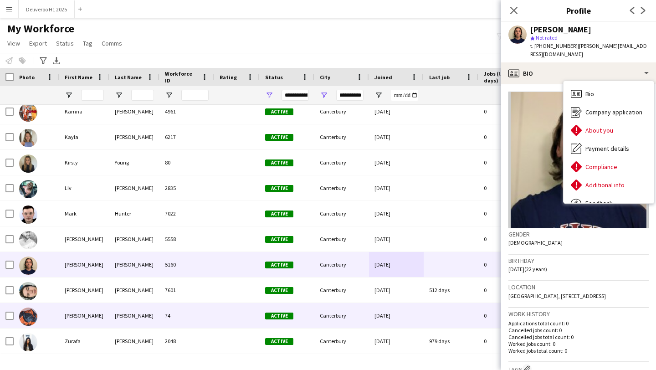
click at [421, 317] on div "[DATE]" at bounding box center [396, 315] width 55 height 25
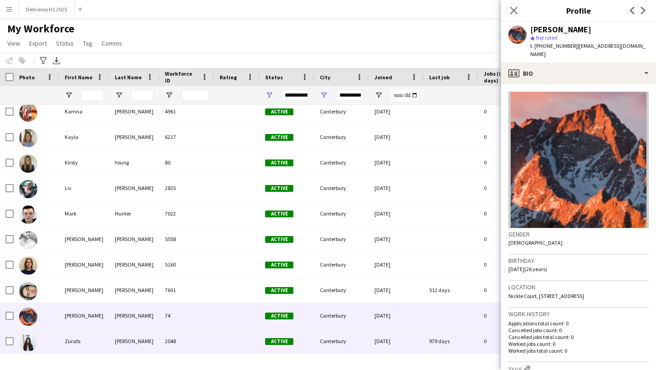
click at [418, 341] on div "[DATE]" at bounding box center [396, 341] width 55 height 25
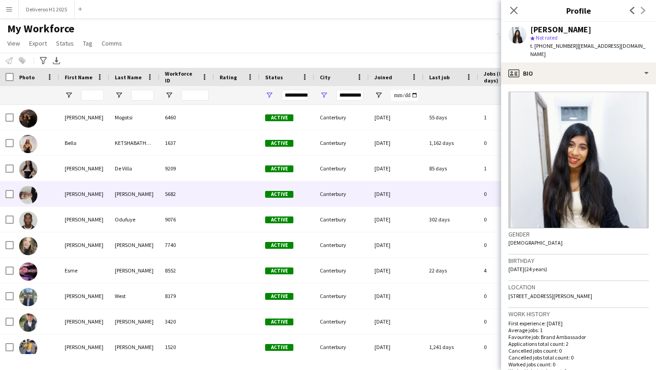
click at [180, 189] on div "5682" at bounding box center [186, 193] width 55 height 25
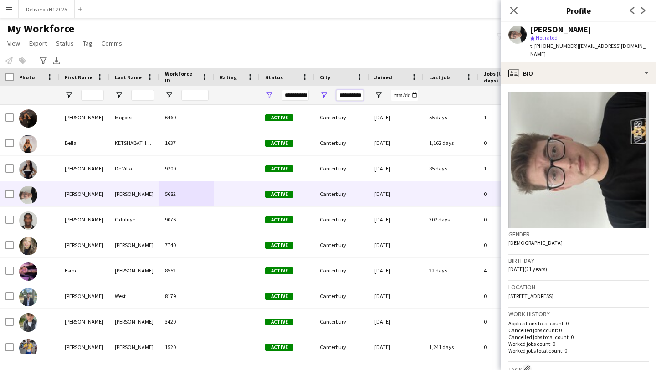
drag, startPoint x: 341, startPoint y: 98, endPoint x: 429, endPoint y: 74, distance: 91.6
click at [429, 74] on div "Workforce Details Photo First Name" at bounding box center [494, 86] width 988 height 37
drag, startPoint x: 362, startPoint y: 97, endPoint x: 306, endPoint y: 93, distance: 56.2
click at [306, 93] on div at bounding box center [494, 95] width 988 height 18
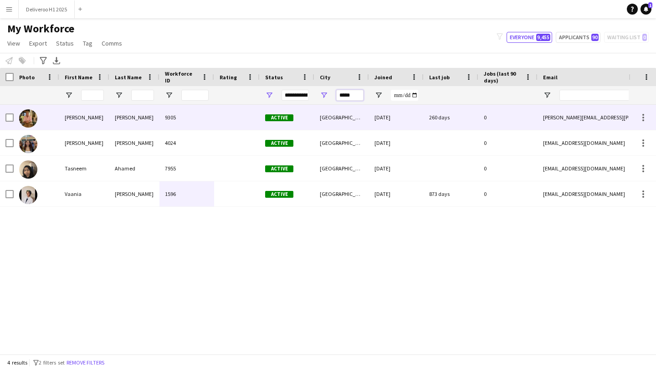
type input "*****"
click at [364, 117] on div "[GEOGRAPHIC_DATA]" at bounding box center [341, 117] width 55 height 25
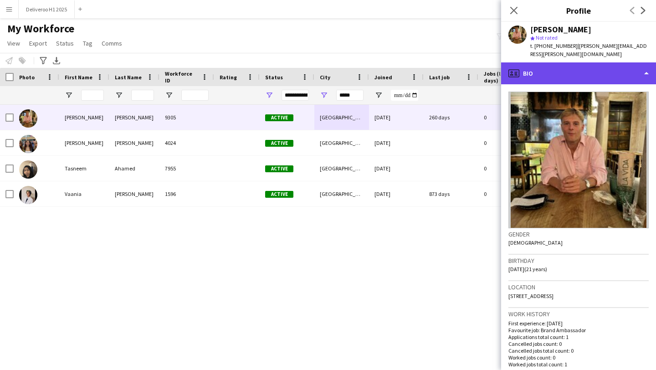
click at [565, 70] on div "profile Bio" at bounding box center [578, 73] width 155 height 22
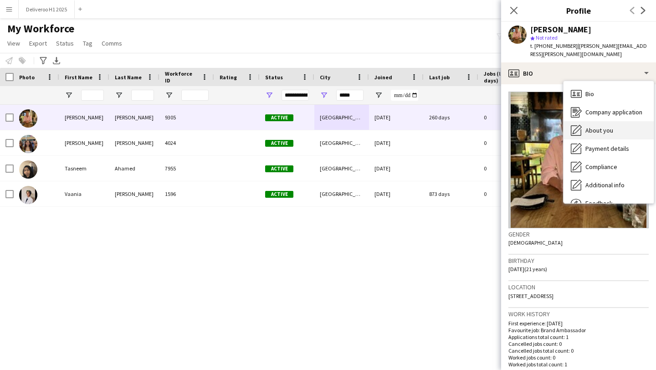
click at [580, 125] on icon "About you" at bounding box center [576, 130] width 11 height 11
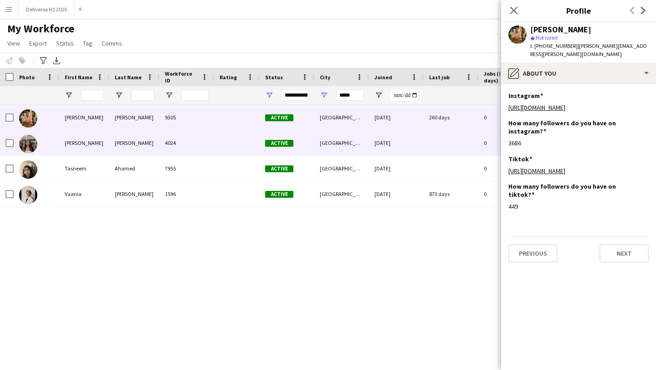
click at [462, 142] on div at bounding box center [451, 142] width 55 height 25
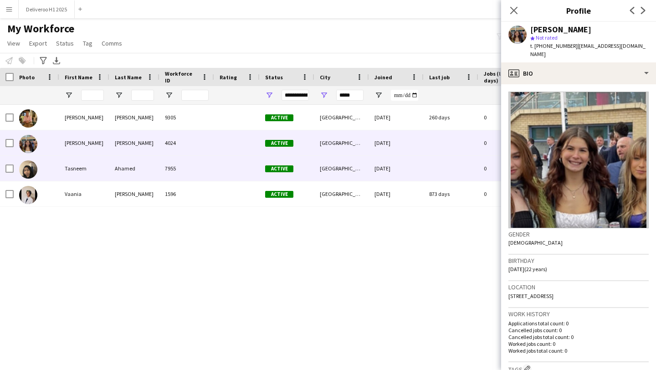
click at [445, 180] on div at bounding box center [451, 168] width 55 height 25
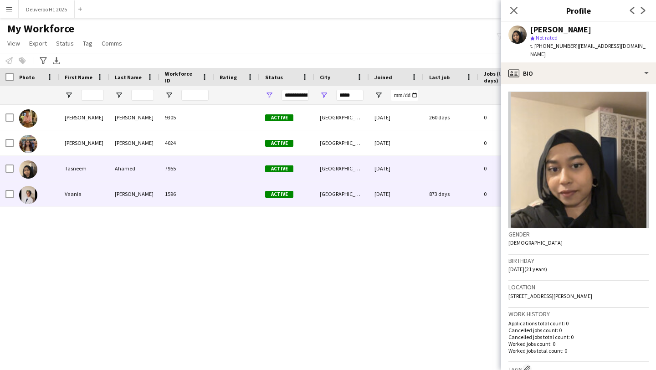
click at [437, 205] on div "873 days" at bounding box center [451, 193] width 55 height 25
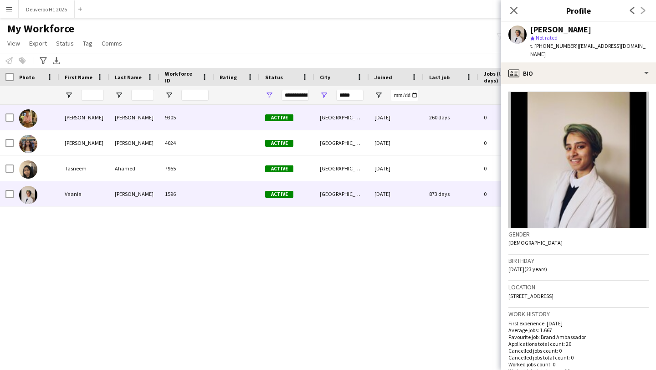
click at [406, 114] on div "[DATE]" at bounding box center [396, 117] width 55 height 25
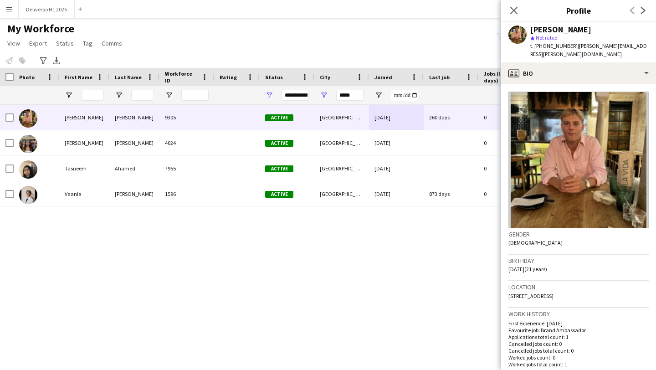
drag, startPoint x: 588, startPoint y: 30, endPoint x: 531, endPoint y: 30, distance: 57.0
click at [531, 30] on div "[PERSON_NAME]" at bounding box center [589, 30] width 118 height 8
copy div "[PERSON_NAME]"
